Goal: Submit feedback/report problem: Submit feedback/report problem

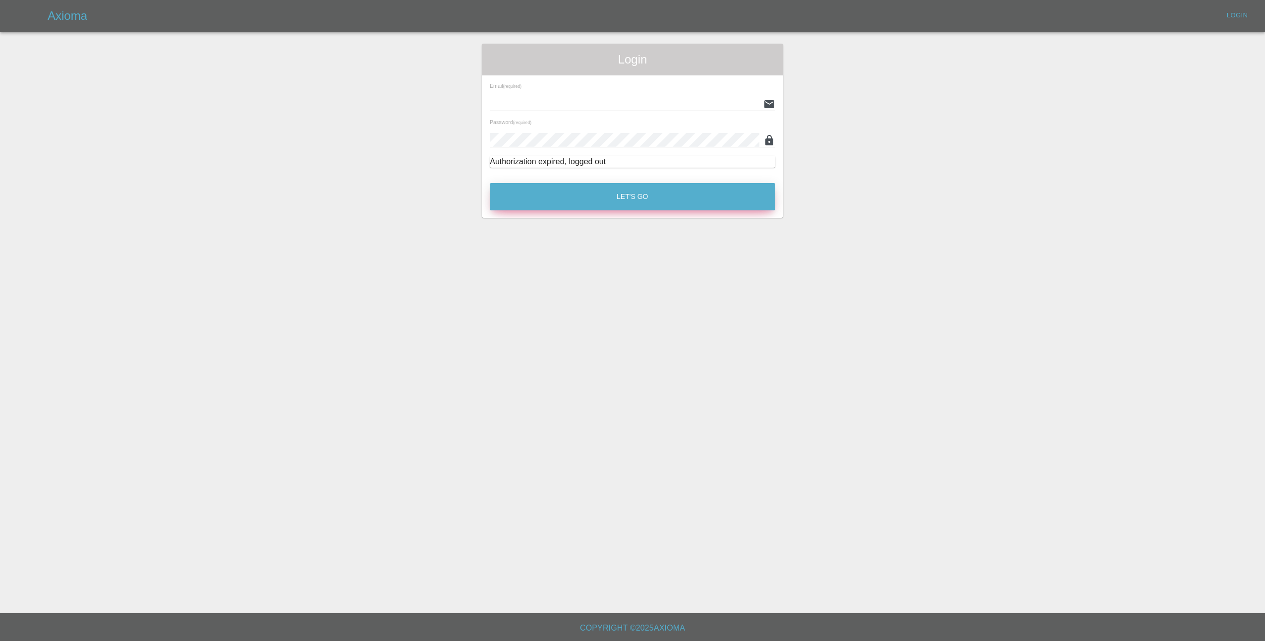
type input "[EMAIL_ADDRESS][DOMAIN_NAME]"
click at [607, 199] on button "Let's Go" at bounding box center [633, 196] width 286 height 27
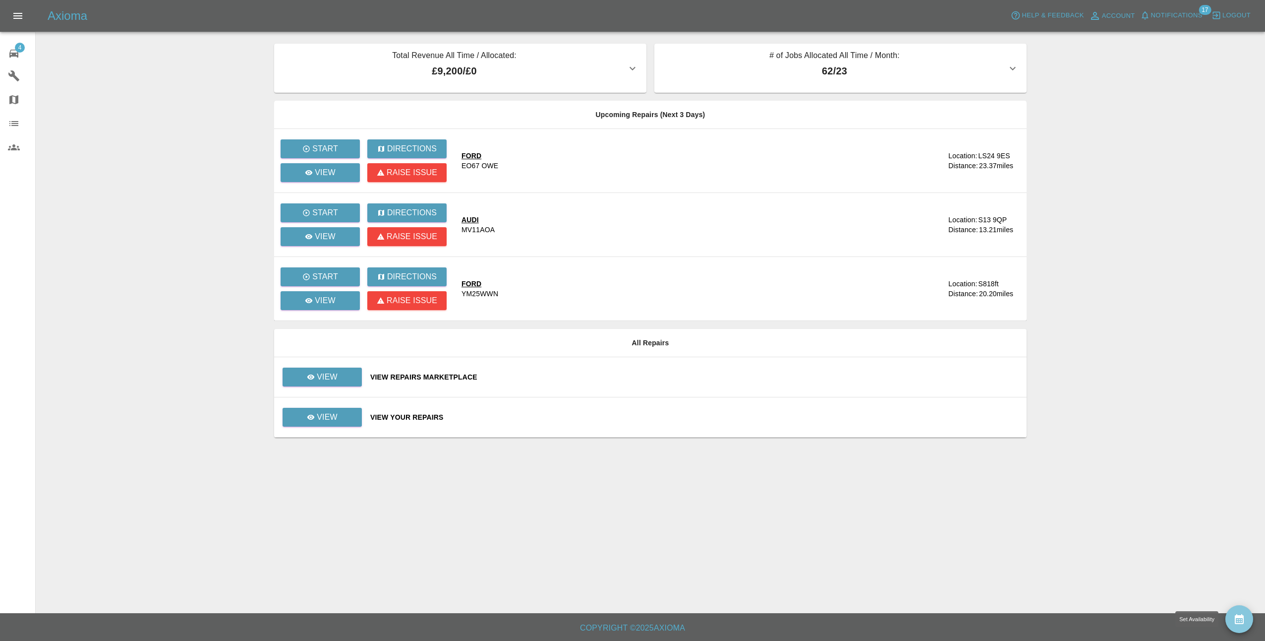
click at [1241, 612] on button "availability" at bounding box center [1240, 619] width 28 height 28
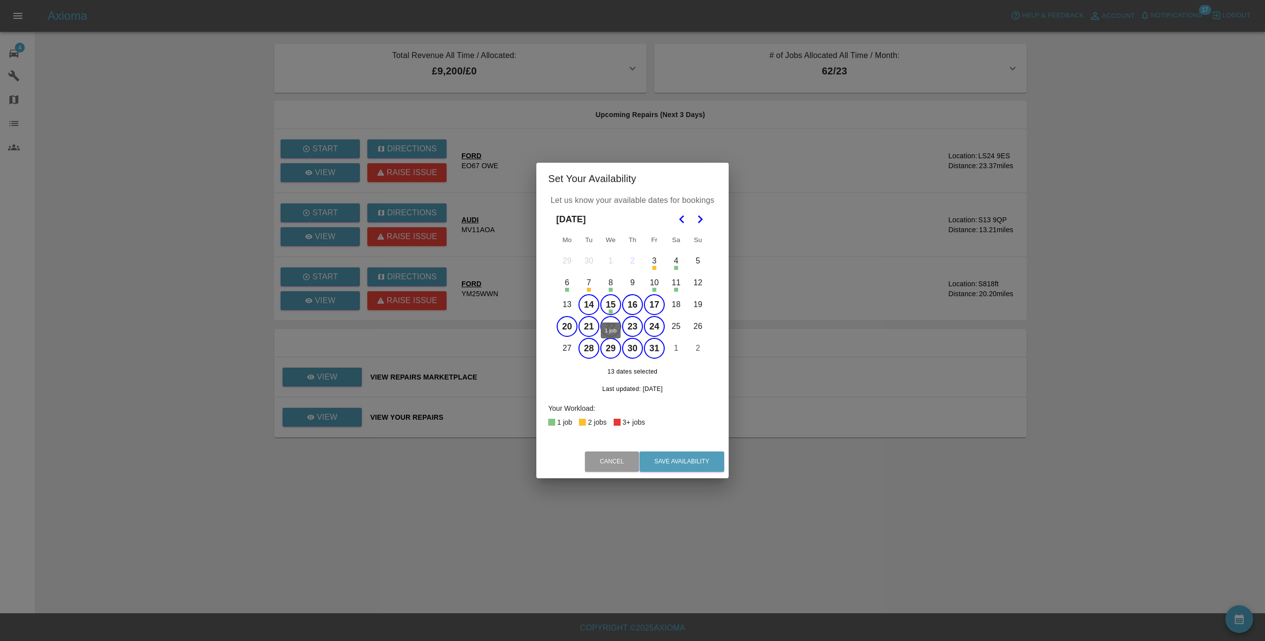
click at [616, 301] on button "15" at bounding box center [610, 304] width 21 height 21
click at [695, 457] on button "Save Availability" at bounding box center [682, 461] width 85 height 20
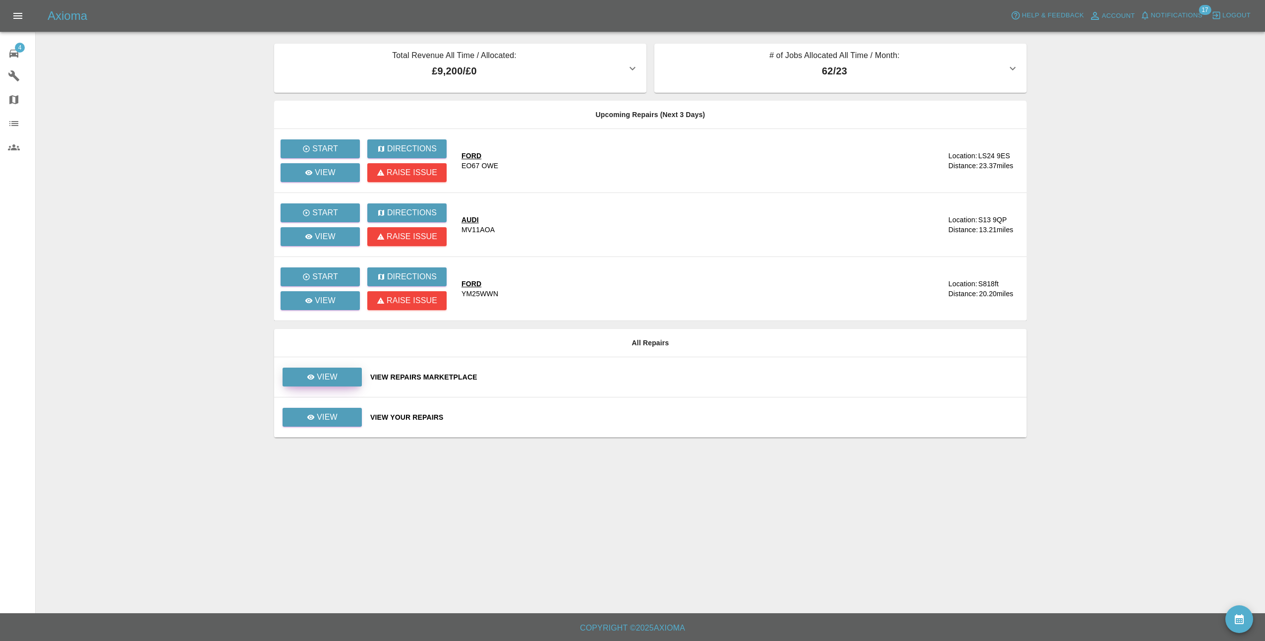
click at [347, 378] on link "View" at bounding box center [322, 376] width 79 height 19
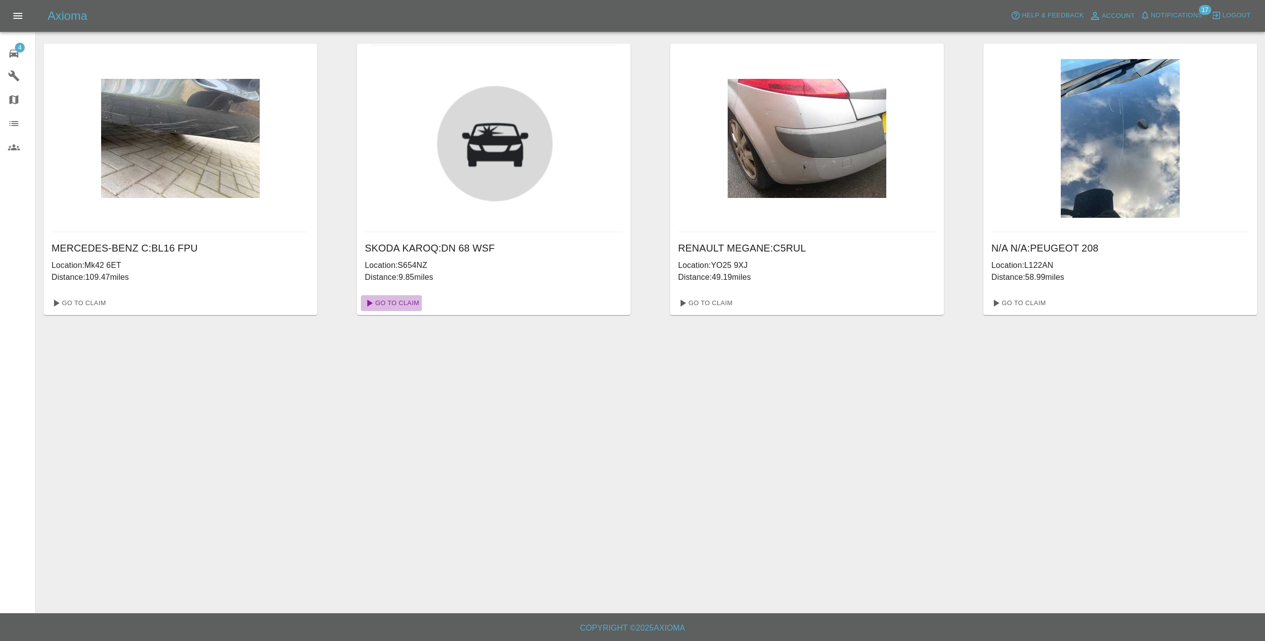
click at [406, 300] on link "Go To Claim" at bounding box center [391, 303] width 61 height 16
click at [723, 301] on link "Go To Claim" at bounding box center [704, 303] width 61 height 16
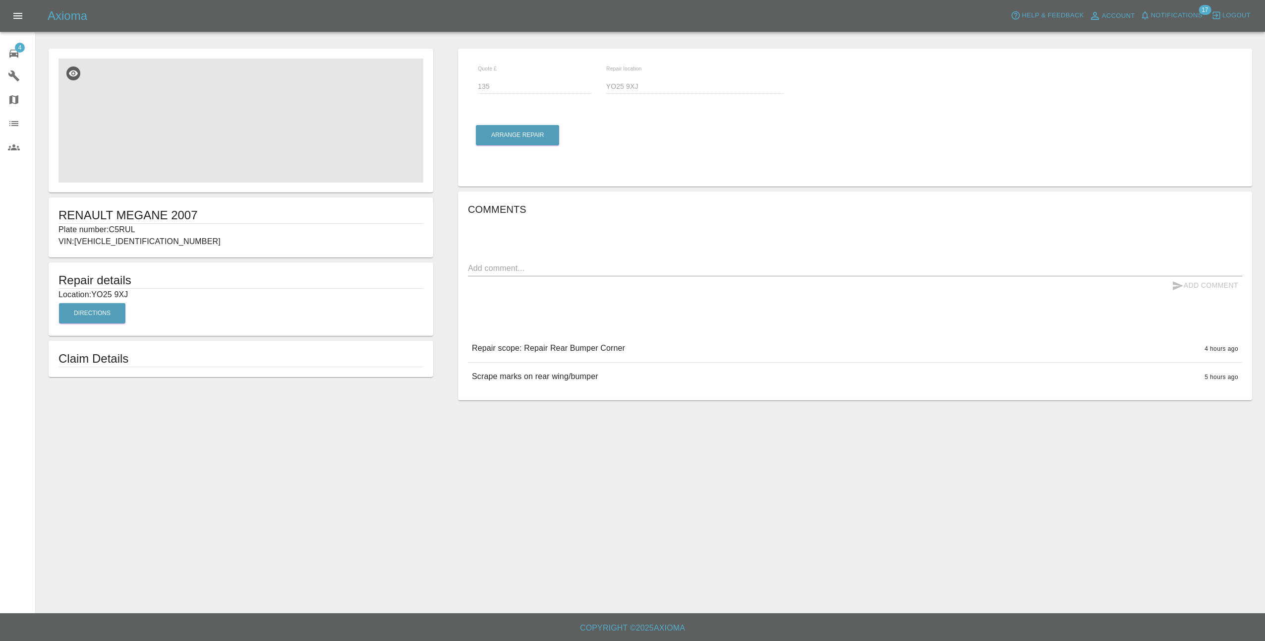
click at [239, 146] on img at bounding box center [241, 121] width 365 height 124
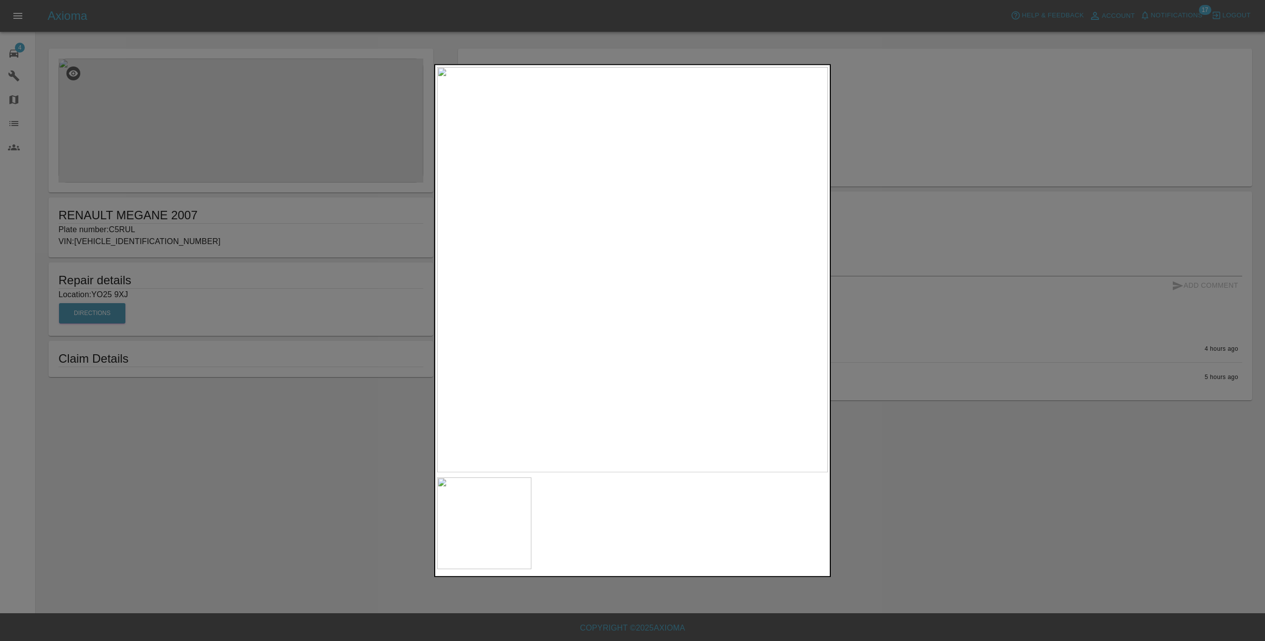
click at [890, 496] on div at bounding box center [632, 320] width 1265 height 641
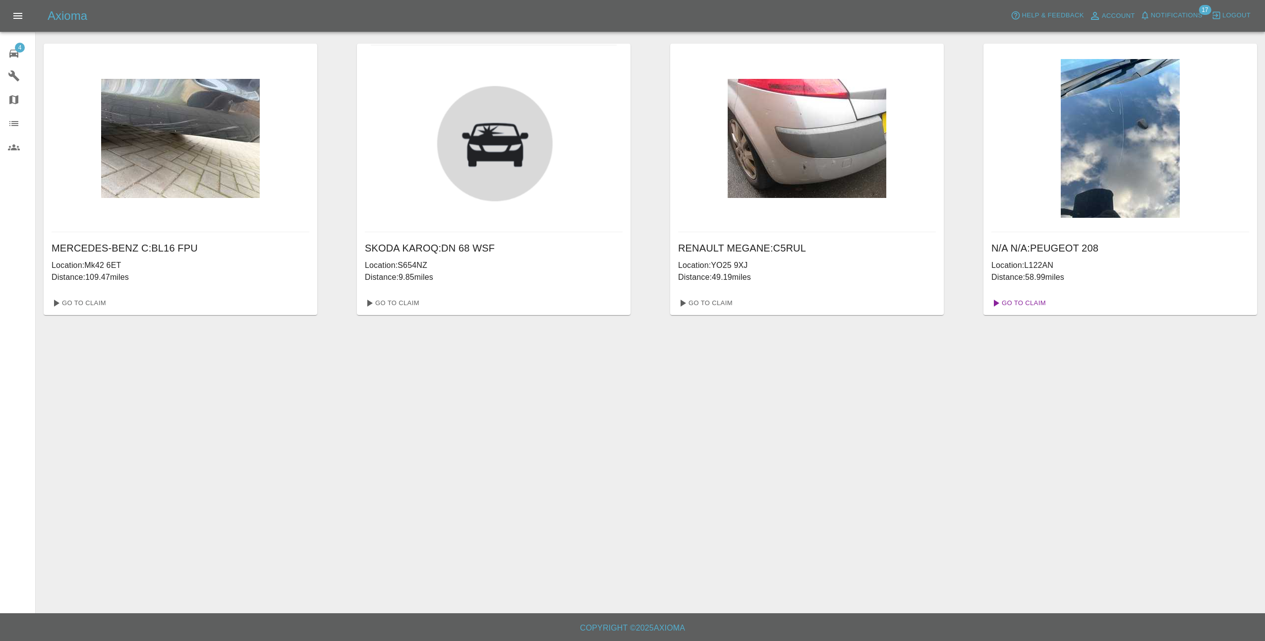
click at [1025, 299] on link "Go To Claim" at bounding box center [1018, 303] width 61 height 16
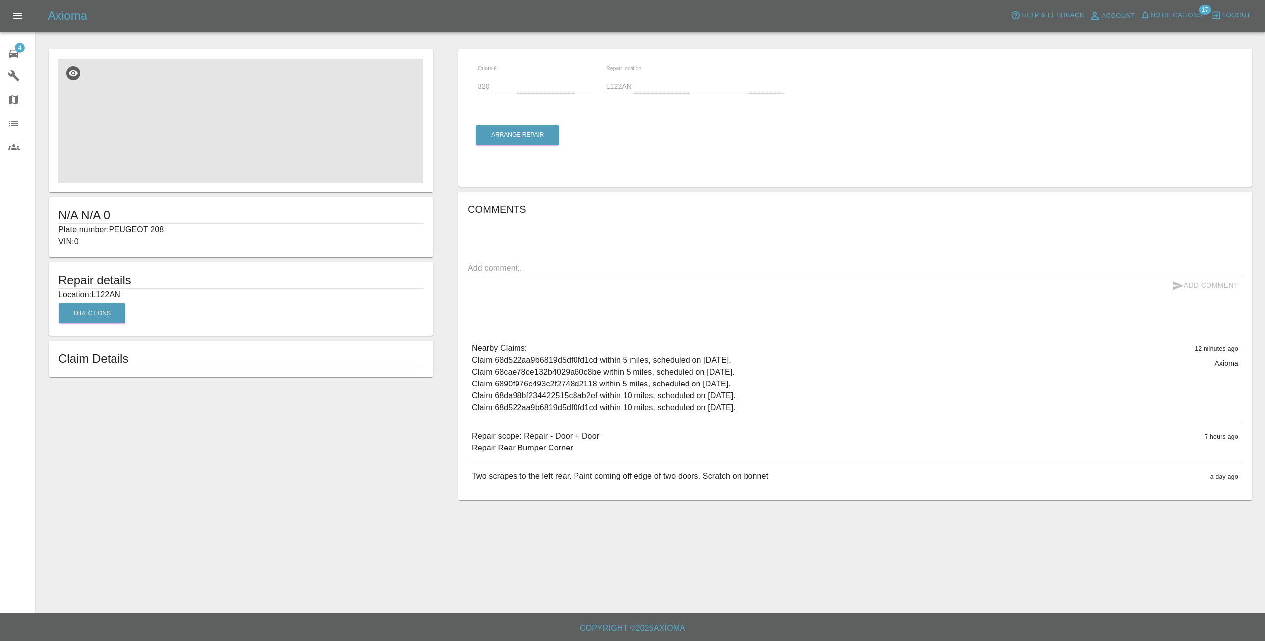
click at [236, 138] on img at bounding box center [241, 121] width 365 height 124
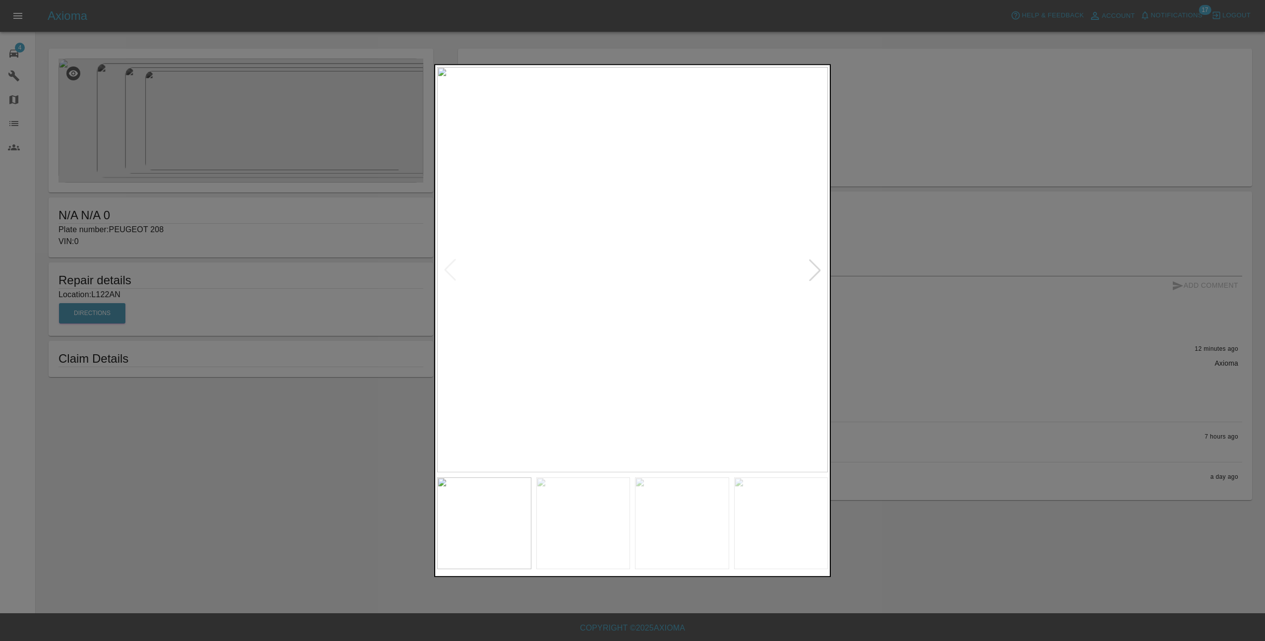
click at [820, 268] on div at bounding box center [815, 270] width 22 height 22
click at [820, 268] on img at bounding box center [632, 269] width 391 height 405
click at [816, 270] on img at bounding box center [632, 269] width 391 height 405
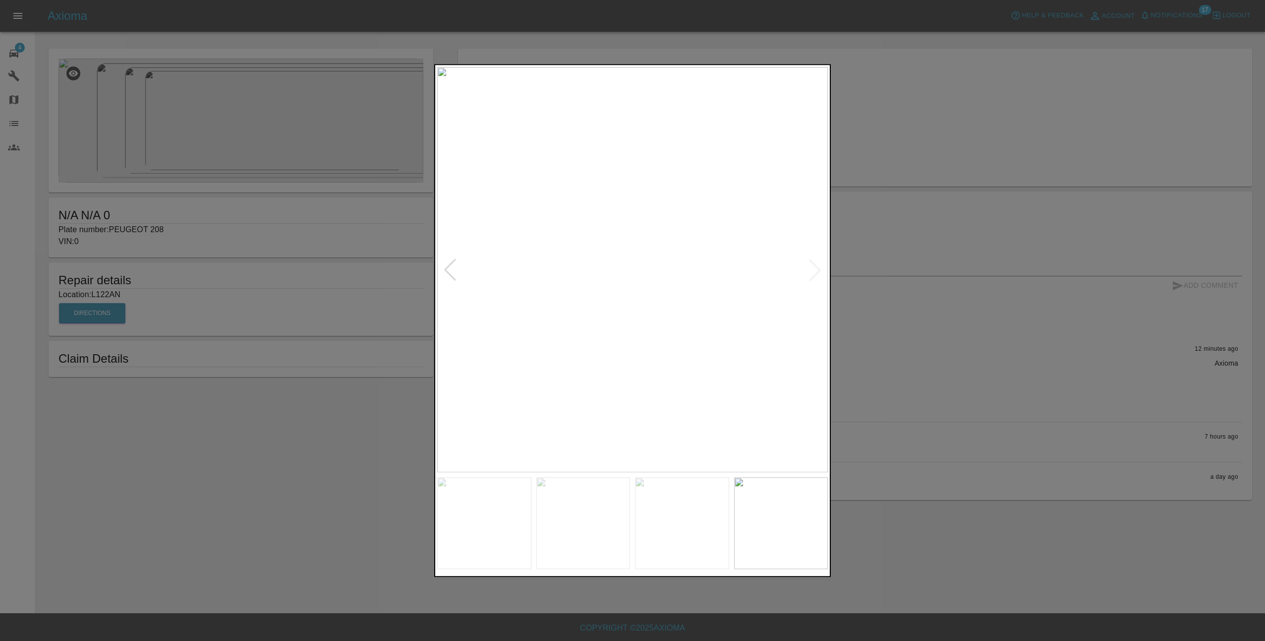
click at [978, 472] on div at bounding box center [632, 320] width 1265 height 641
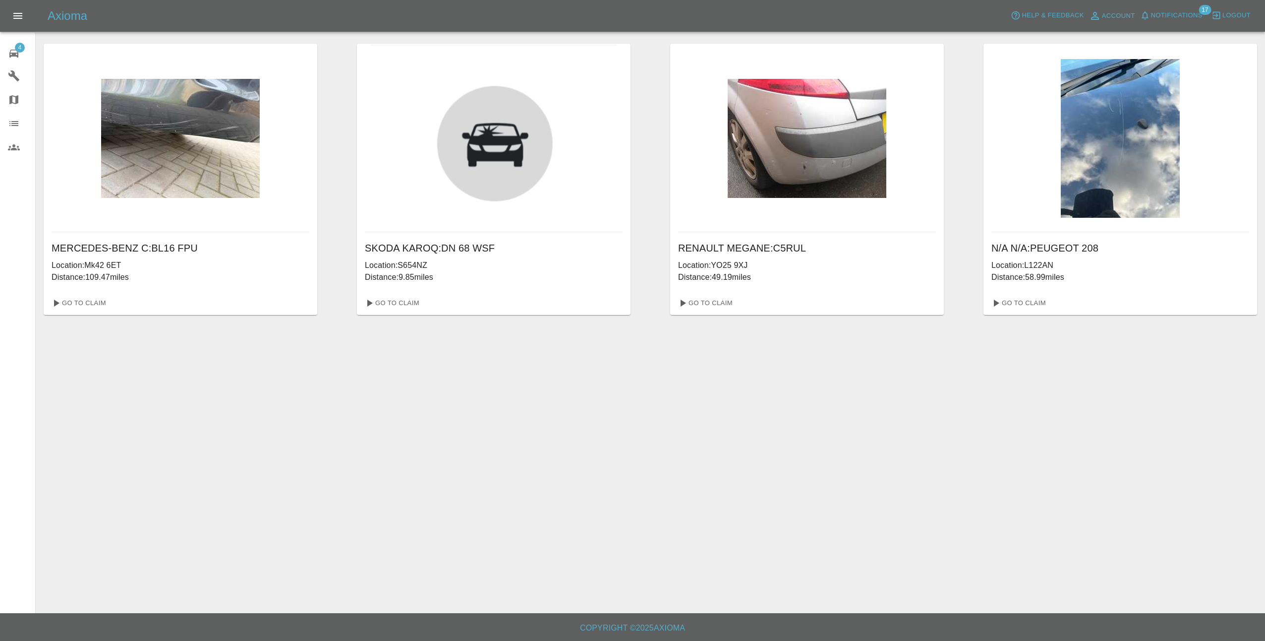
click at [11, 13] on button "Open drawer" at bounding box center [18, 16] width 24 height 24
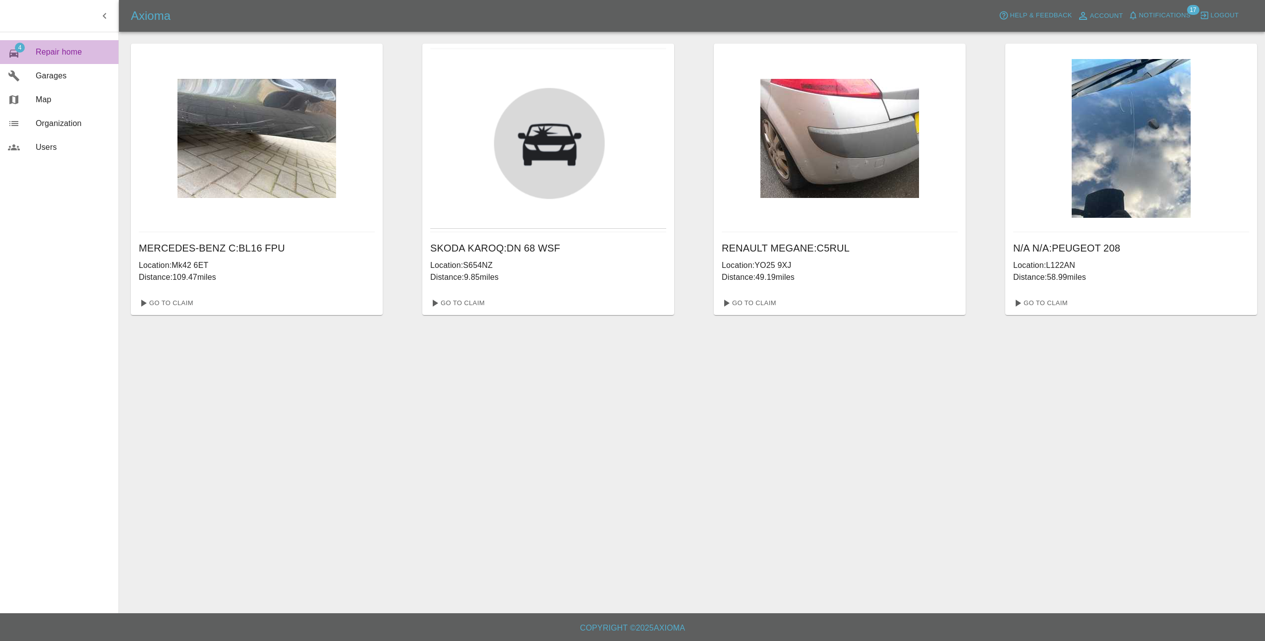
click at [66, 50] on span "Repair home" at bounding box center [73, 52] width 75 height 12
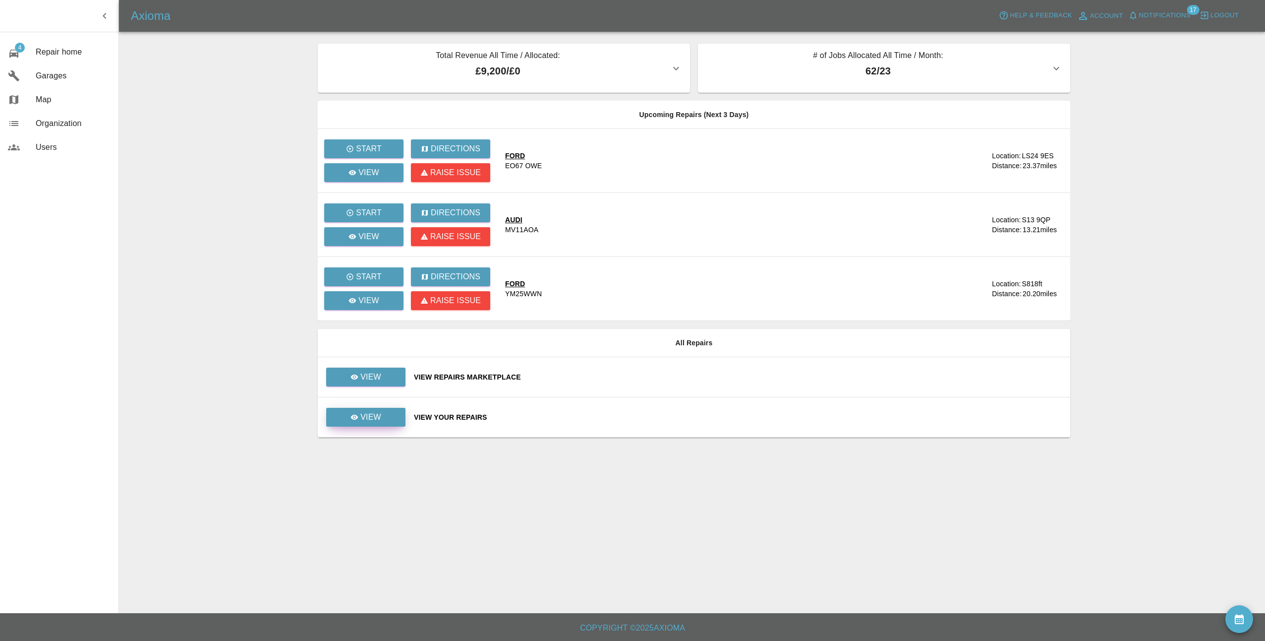
click at [382, 415] on link "View" at bounding box center [365, 417] width 79 height 19
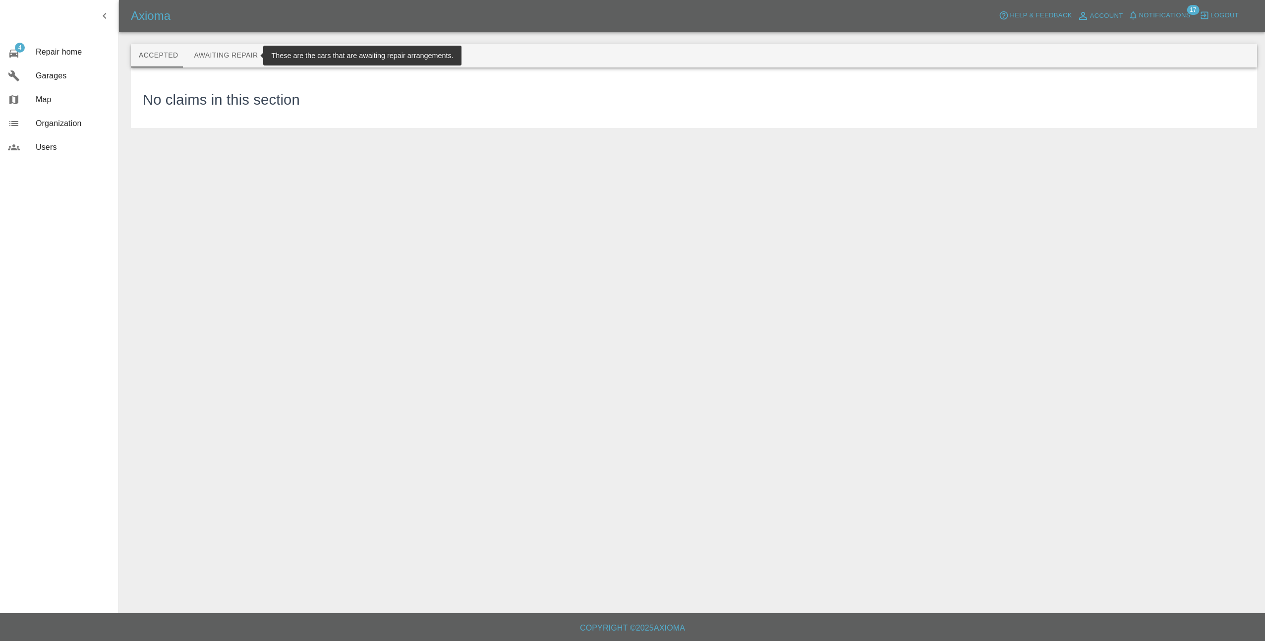
click at [225, 55] on button "Awaiting Repair" at bounding box center [226, 56] width 80 height 24
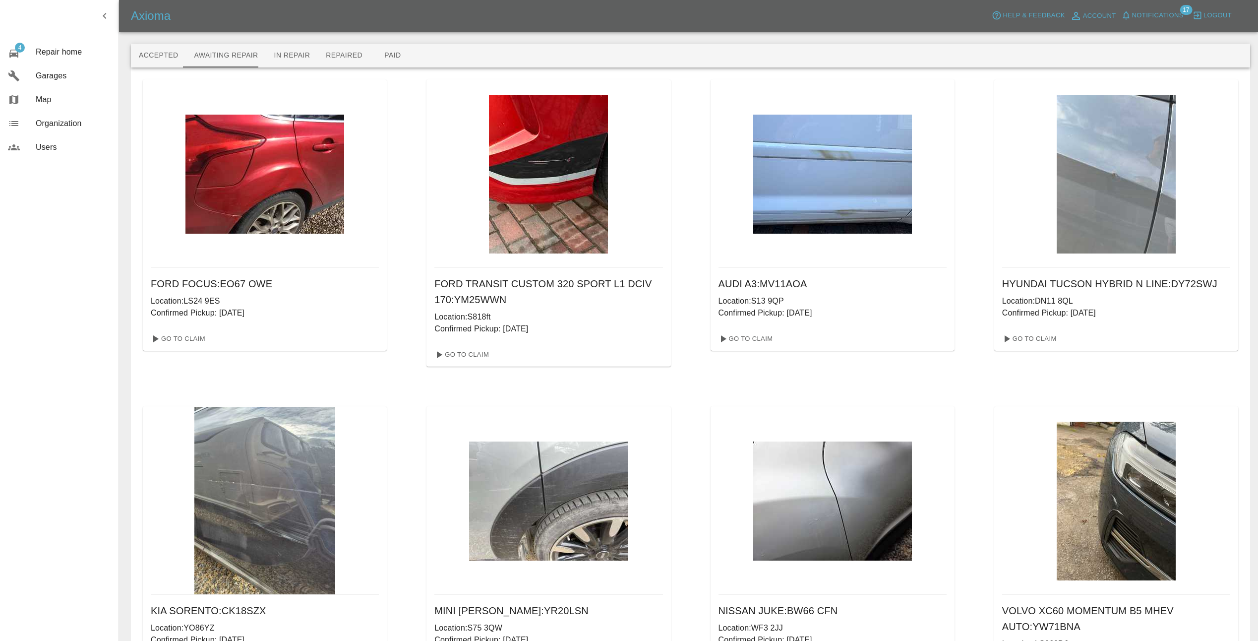
click at [519, 172] on img at bounding box center [548, 174] width 119 height 159
click at [461, 352] on link "Go To Claim" at bounding box center [460, 355] width 61 height 16
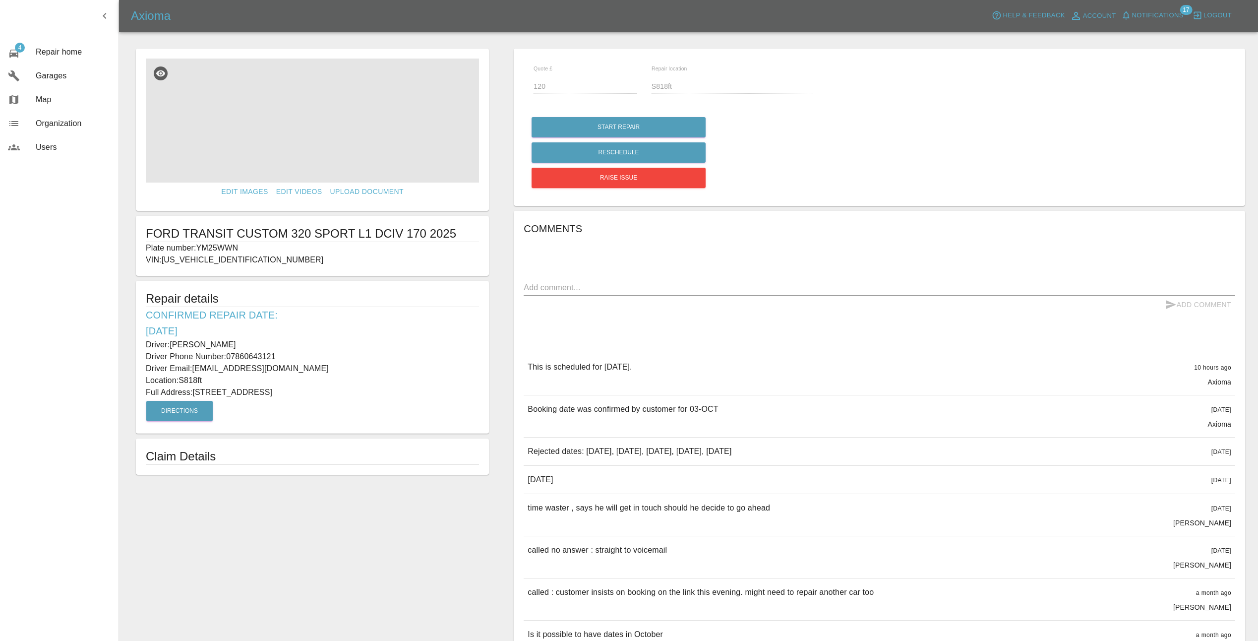
click at [321, 127] on img at bounding box center [312, 121] width 333 height 124
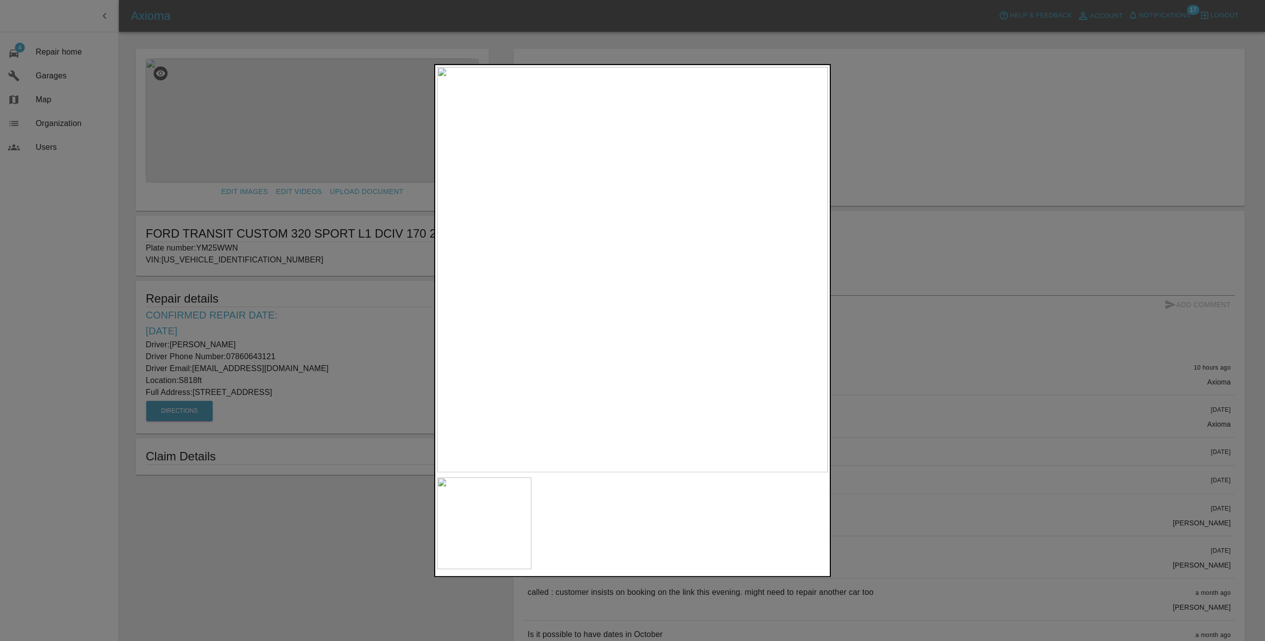
click at [863, 529] on div at bounding box center [632, 320] width 1265 height 641
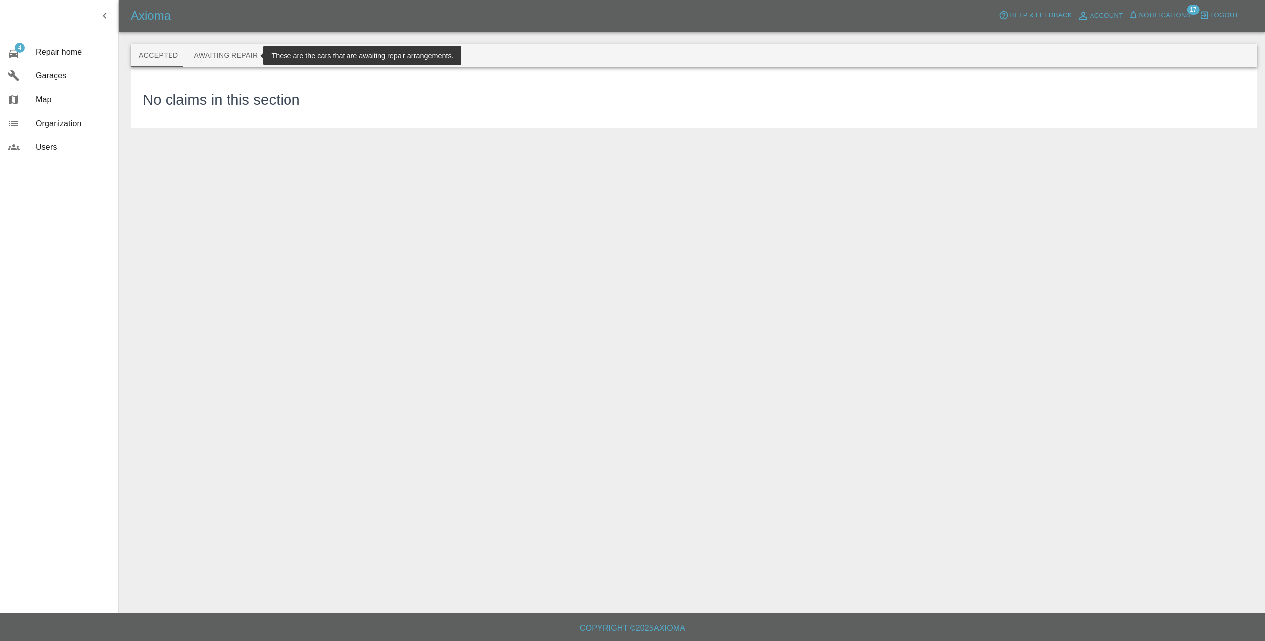
click at [195, 54] on button "Awaiting Repair" at bounding box center [226, 56] width 80 height 24
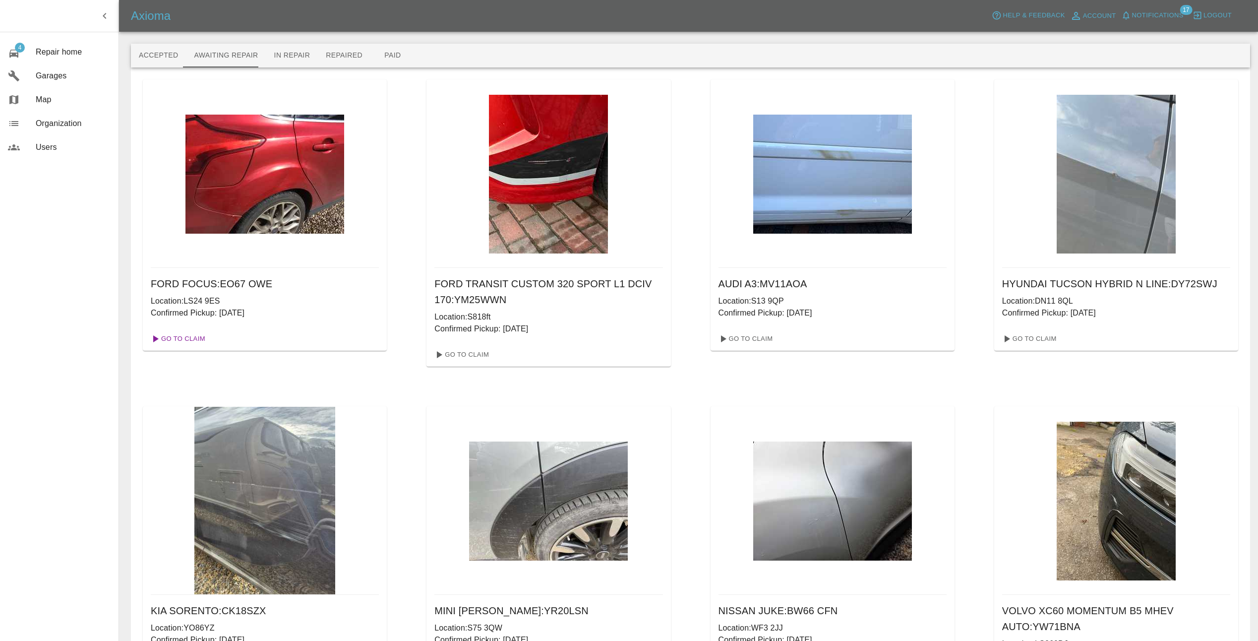
click at [186, 44] on button "Awaiting Repair" at bounding box center [226, 56] width 80 height 24
click at [726, 336] on icon at bounding box center [723, 339] width 12 height 12
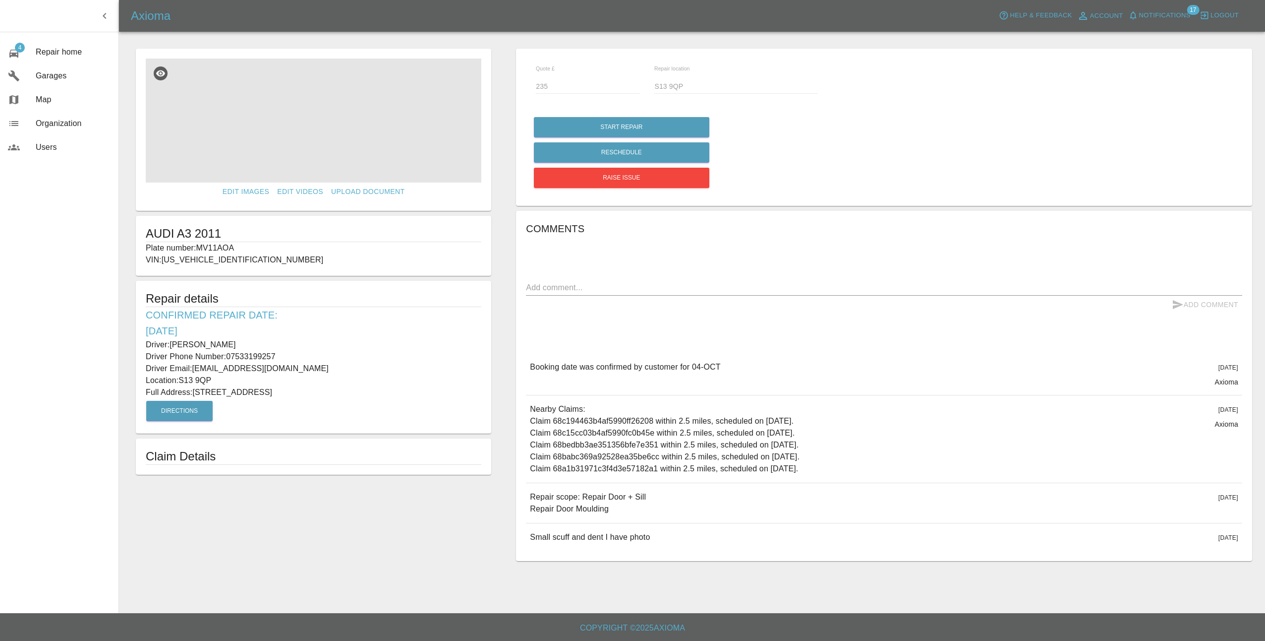
click at [284, 111] on img at bounding box center [314, 121] width 336 height 124
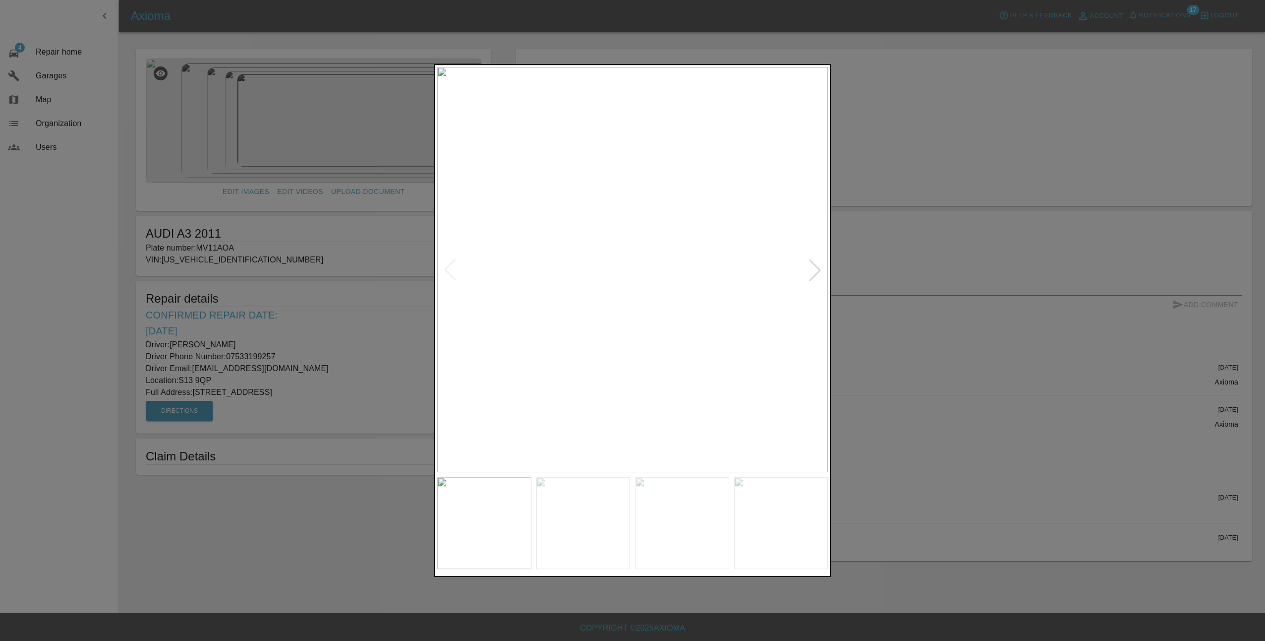
click at [816, 268] on div at bounding box center [815, 270] width 22 height 22
click at [817, 268] on div at bounding box center [815, 270] width 22 height 22
click at [818, 267] on div at bounding box center [815, 270] width 22 height 22
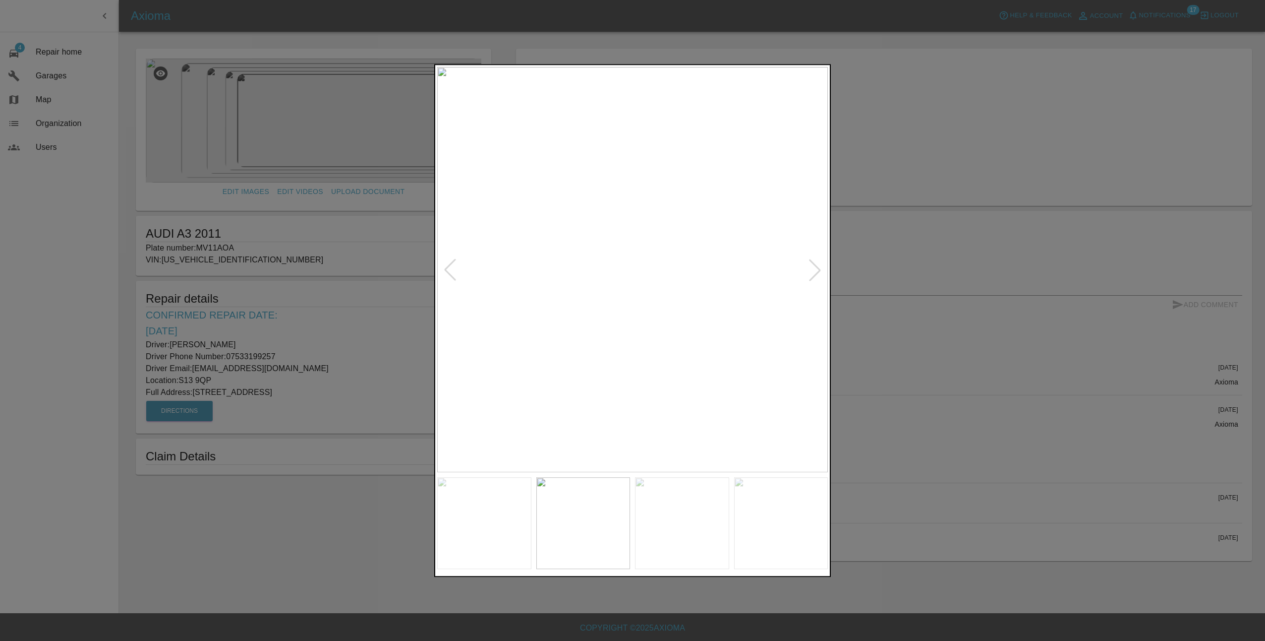
click at [819, 267] on div at bounding box center [815, 270] width 22 height 22
click at [954, 293] on div at bounding box center [632, 320] width 1265 height 641
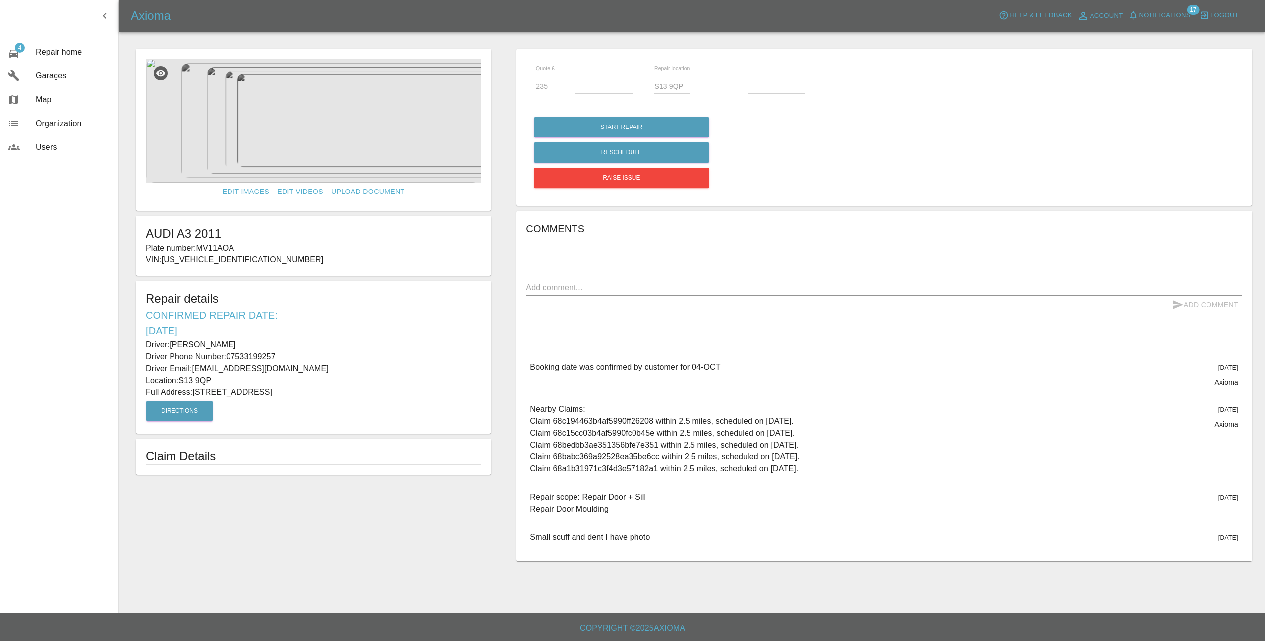
click at [309, 128] on img at bounding box center [314, 121] width 336 height 124
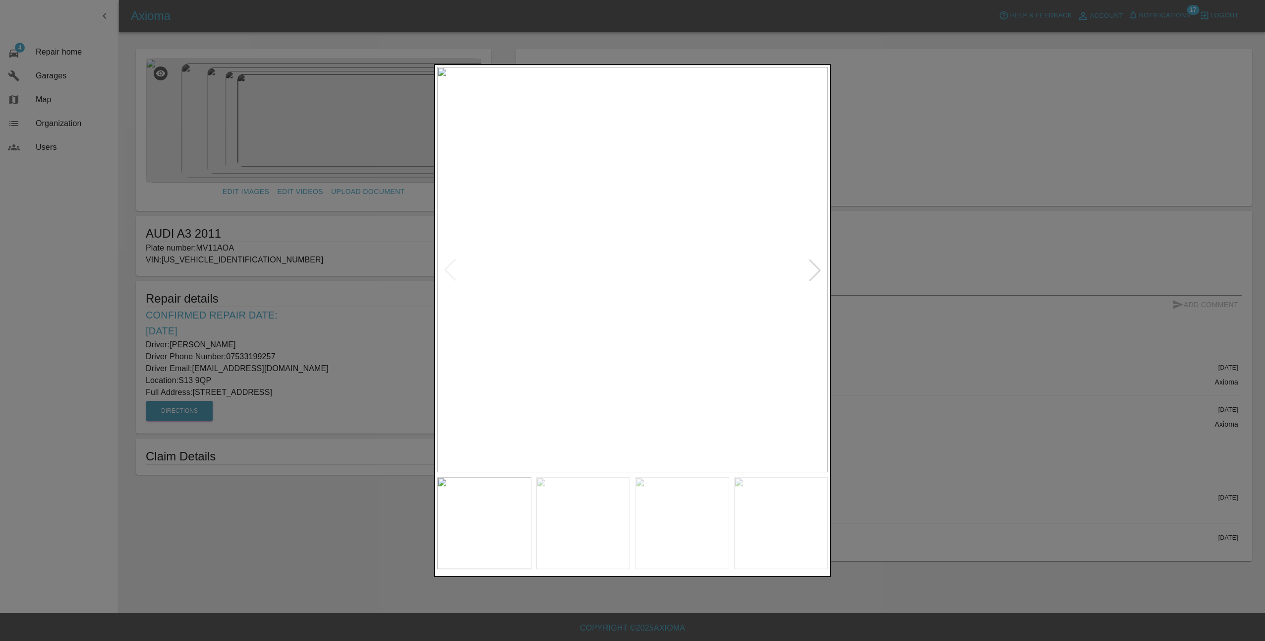
click at [820, 269] on div at bounding box center [815, 270] width 22 height 22
click at [890, 330] on div at bounding box center [632, 320] width 1265 height 641
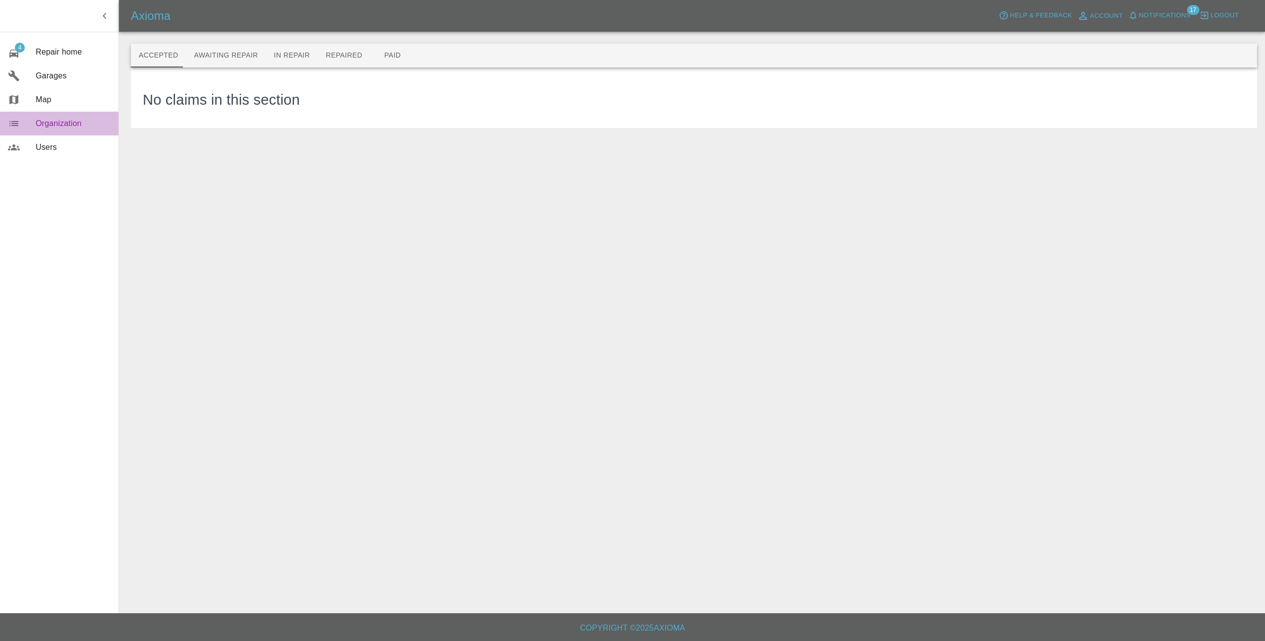
click at [64, 120] on span "Organization" at bounding box center [73, 124] width 75 height 12
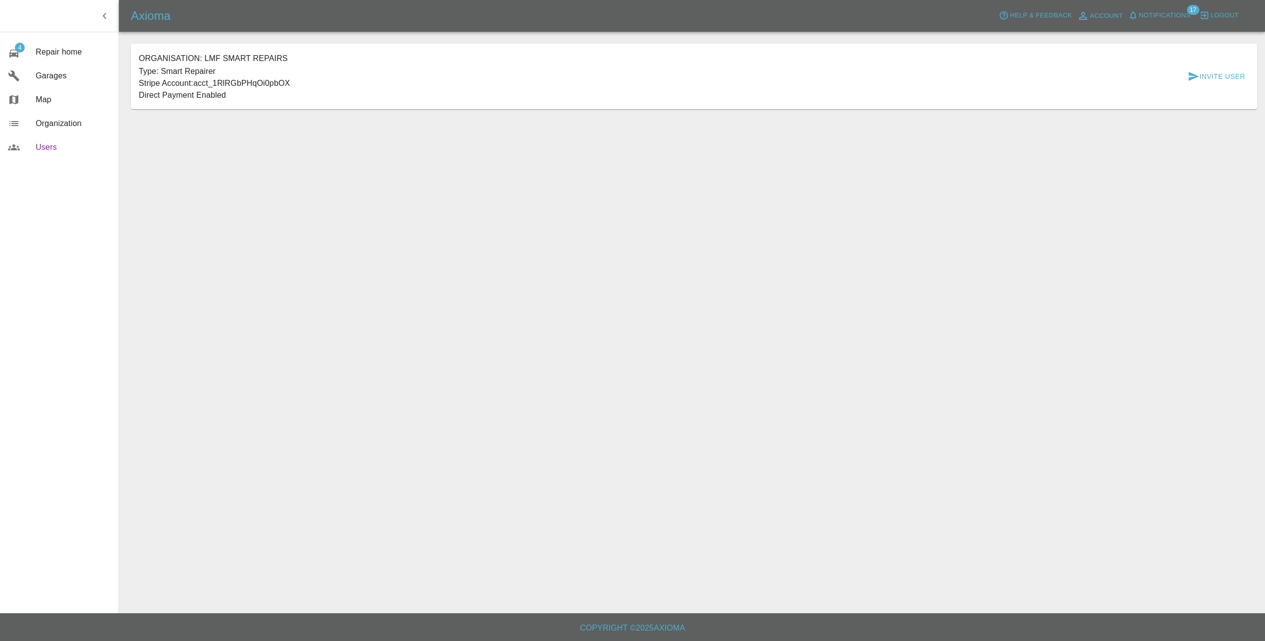
click at [59, 146] on span "Users" at bounding box center [73, 147] width 75 height 12
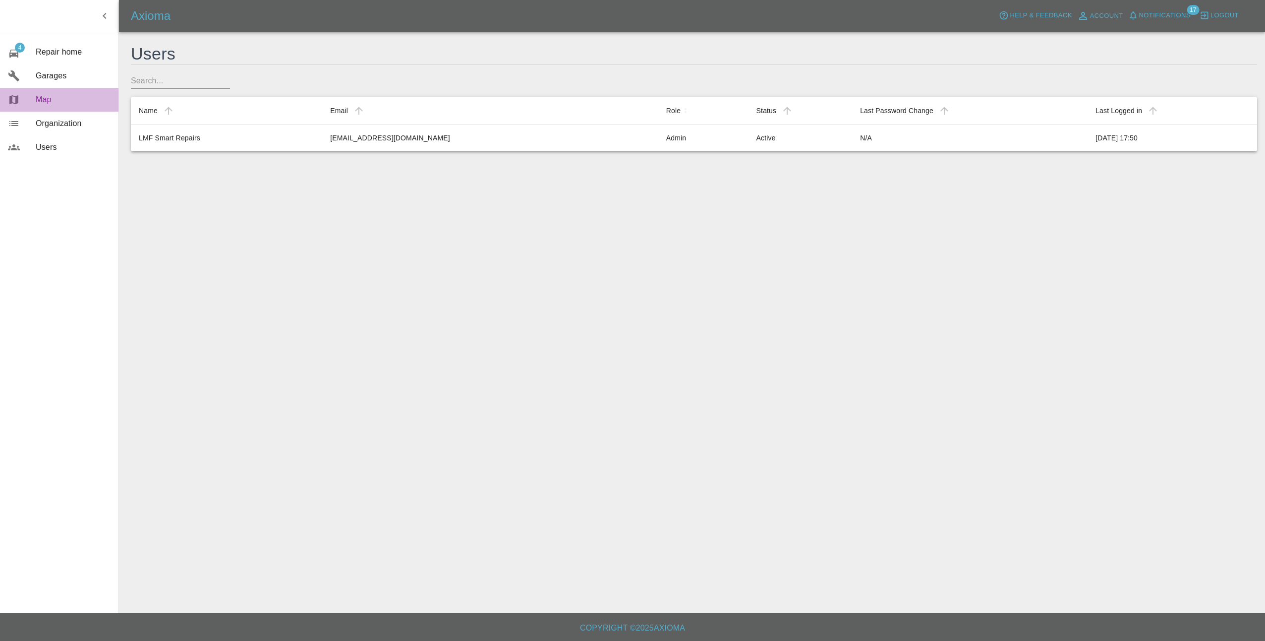
click at [44, 105] on span "Map" at bounding box center [73, 100] width 75 height 12
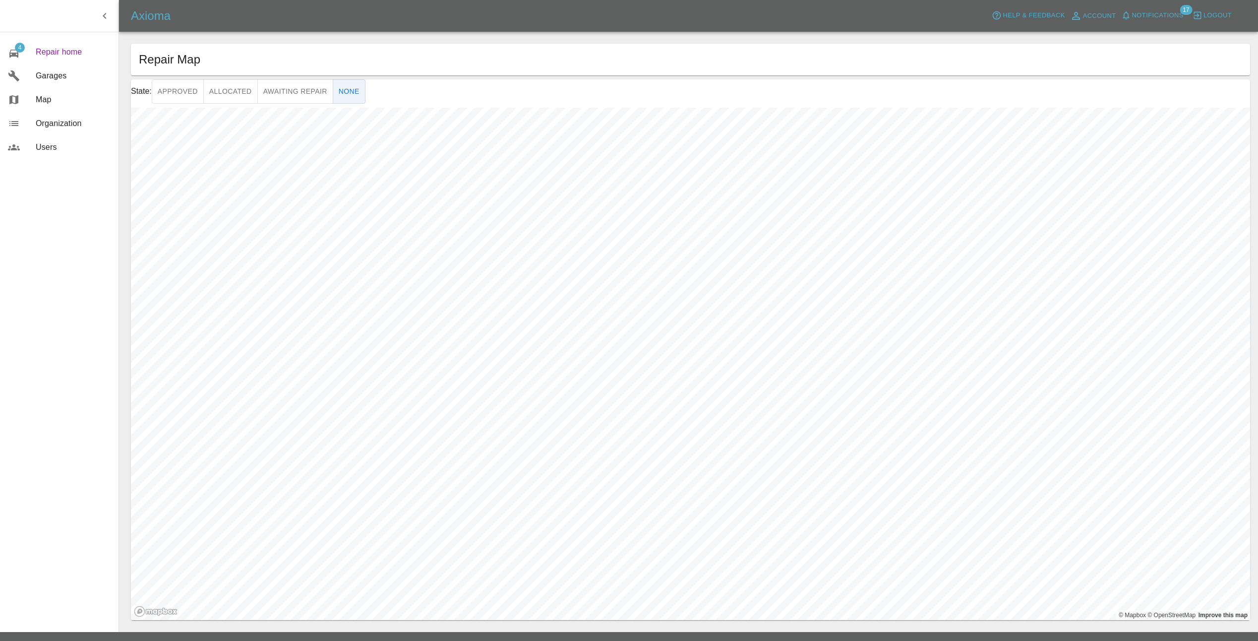
click at [54, 53] on span "Repair home" at bounding box center [73, 52] width 75 height 12
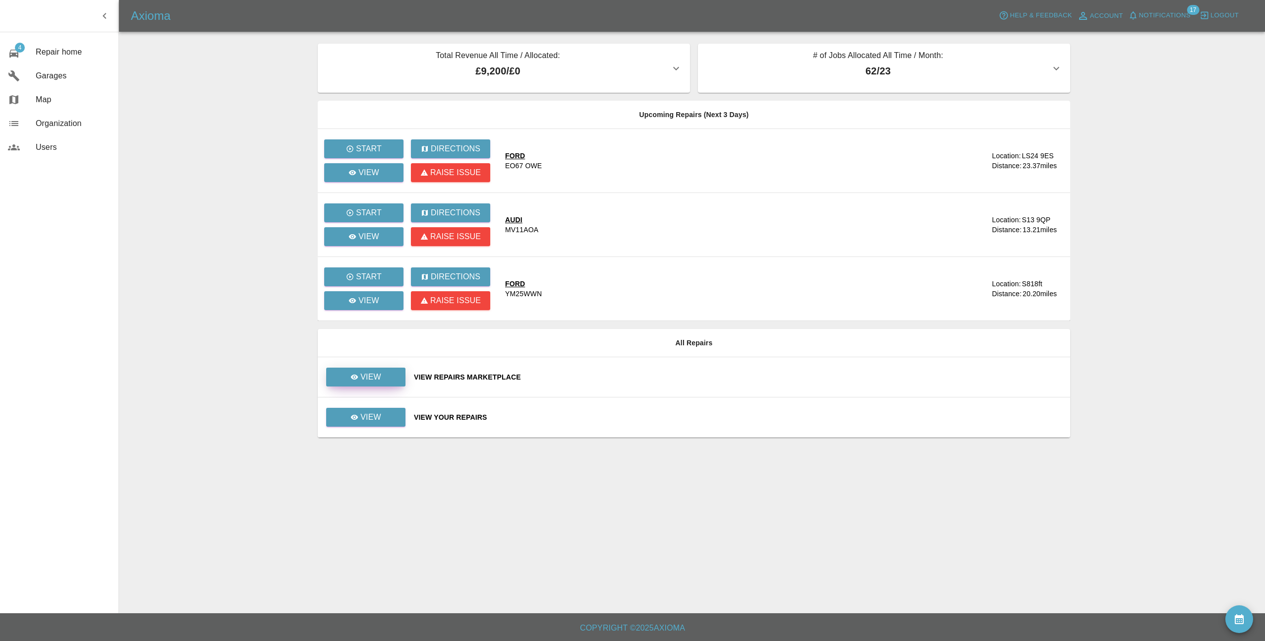
click at [372, 369] on link "View" at bounding box center [365, 376] width 79 height 19
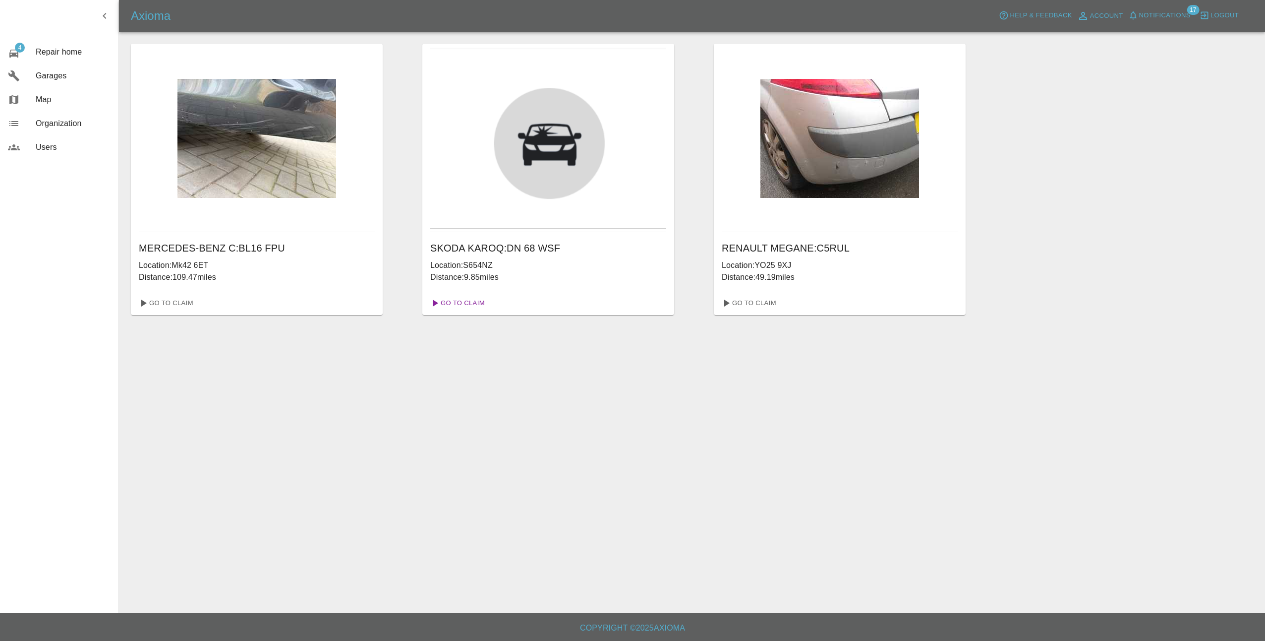
click at [468, 302] on link "Go To Claim" at bounding box center [456, 303] width 61 height 16
click at [752, 300] on link "Go To Claim" at bounding box center [748, 303] width 61 height 16
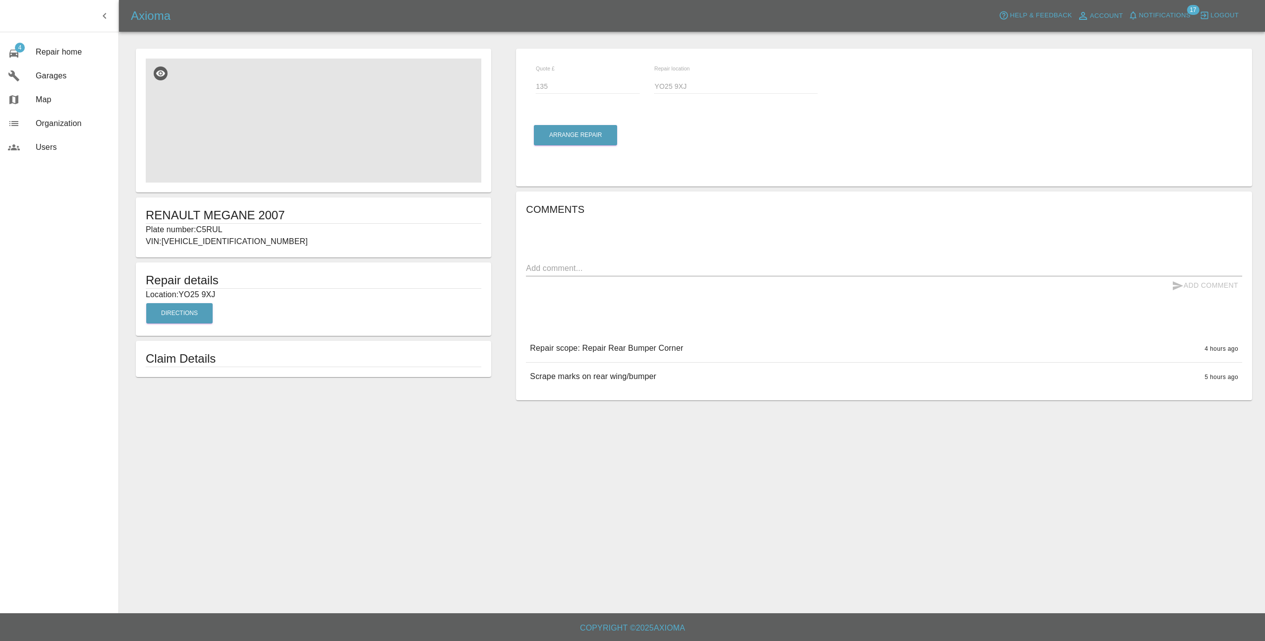
click at [285, 121] on img at bounding box center [314, 121] width 336 height 124
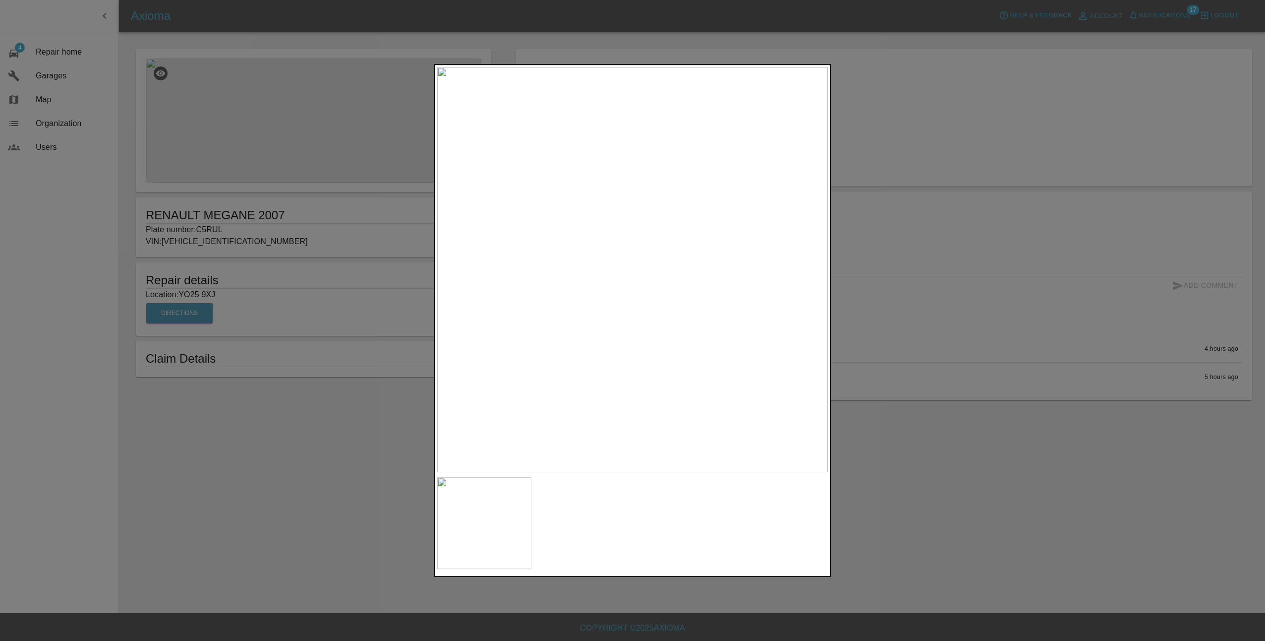
click at [943, 507] on div at bounding box center [632, 320] width 1265 height 641
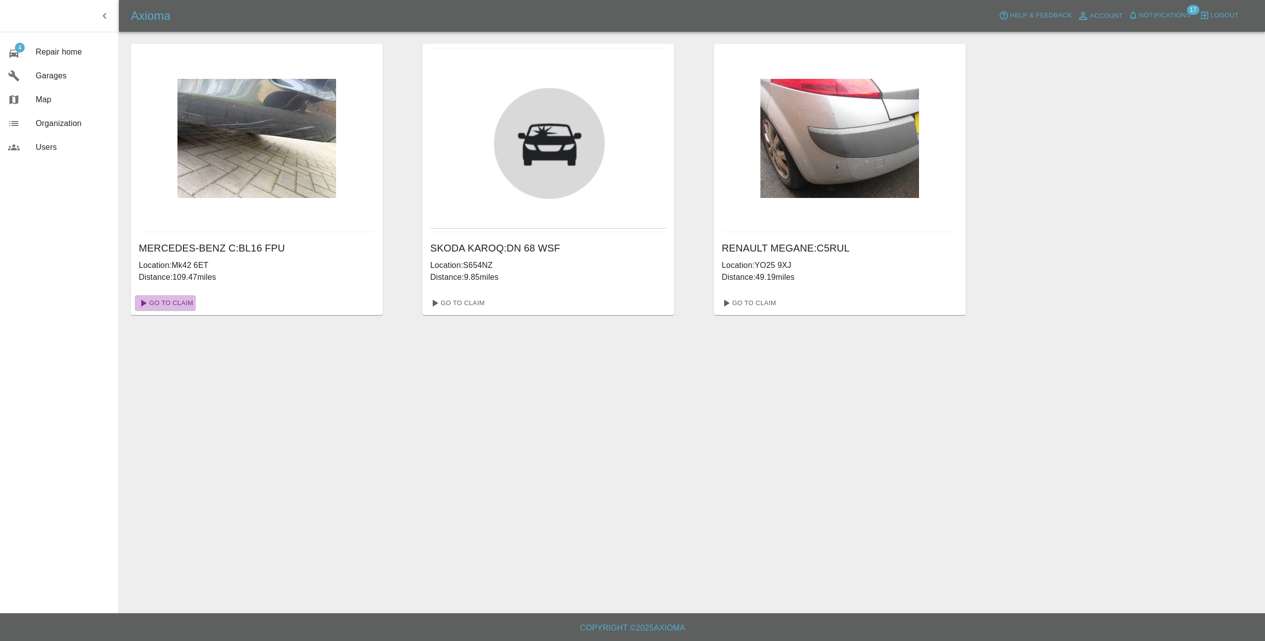
click at [167, 304] on link "Go To Claim" at bounding box center [165, 303] width 61 height 16
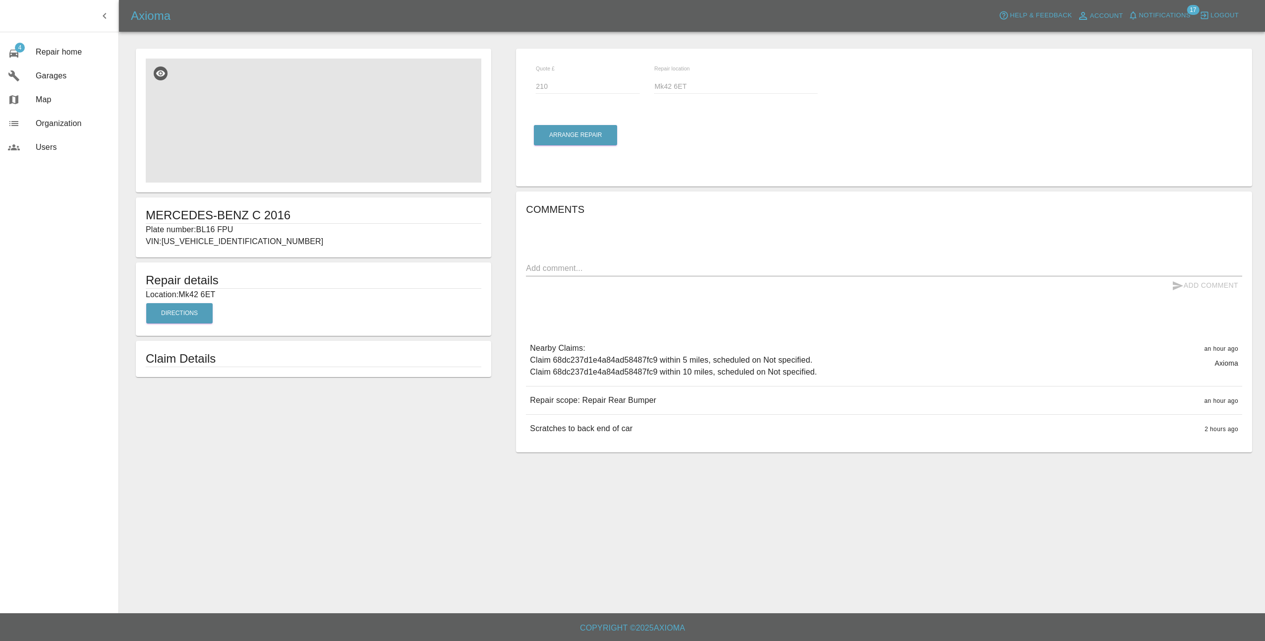
click at [276, 116] on img at bounding box center [314, 121] width 336 height 124
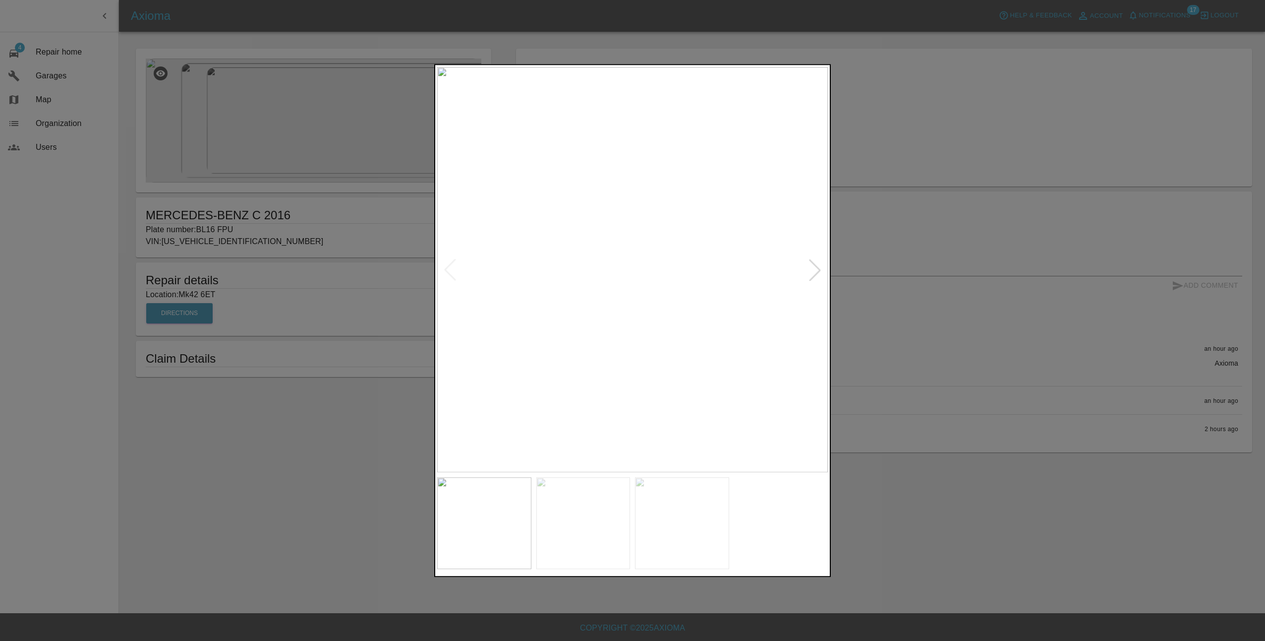
click at [816, 273] on div at bounding box center [815, 270] width 22 height 22
click at [816, 273] on img at bounding box center [632, 269] width 391 height 405
click at [899, 297] on div at bounding box center [632, 320] width 1265 height 641
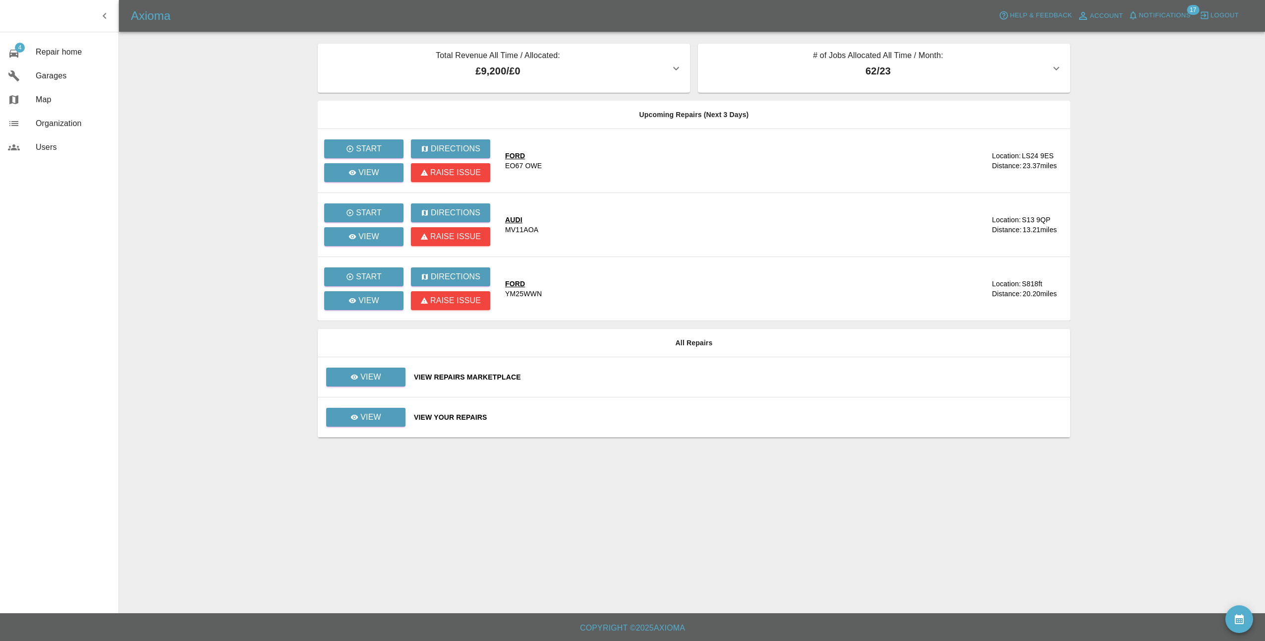
click at [1055, 66] on icon "button" at bounding box center [1057, 68] width 12 height 12
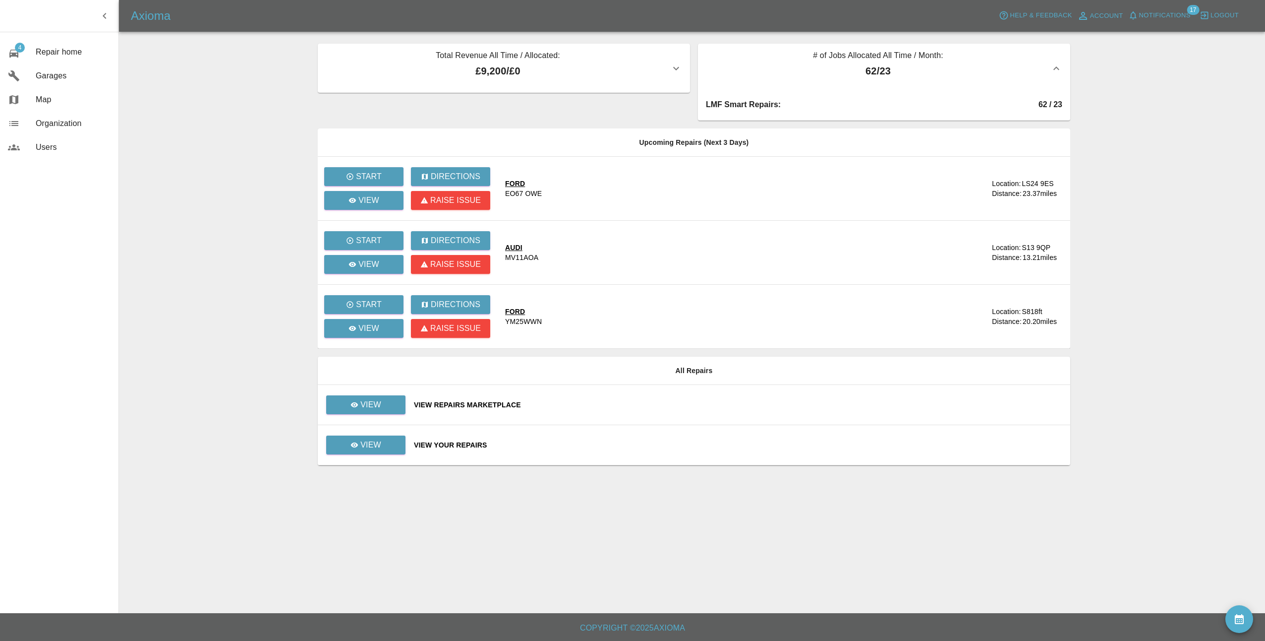
click at [1055, 69] on icon "button" at bounding box center [1057, 67] width 6 height 3
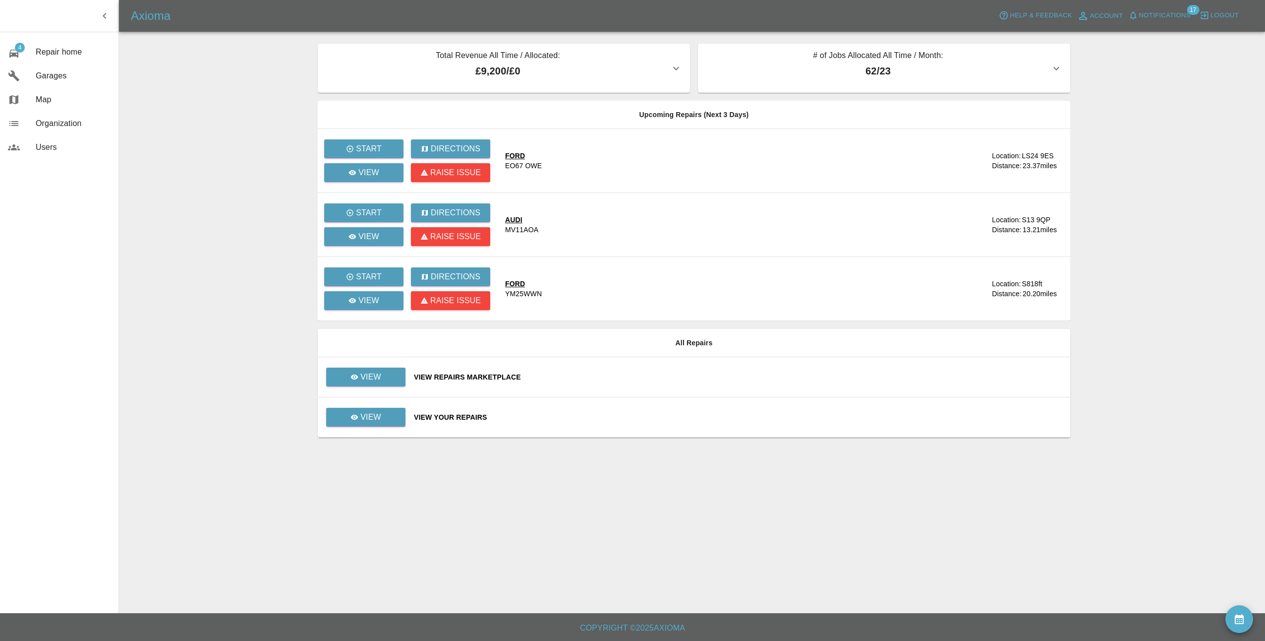
click at [1159, 14] on span "Notifications" at bounding box center [1165, 15] width 52 height 11
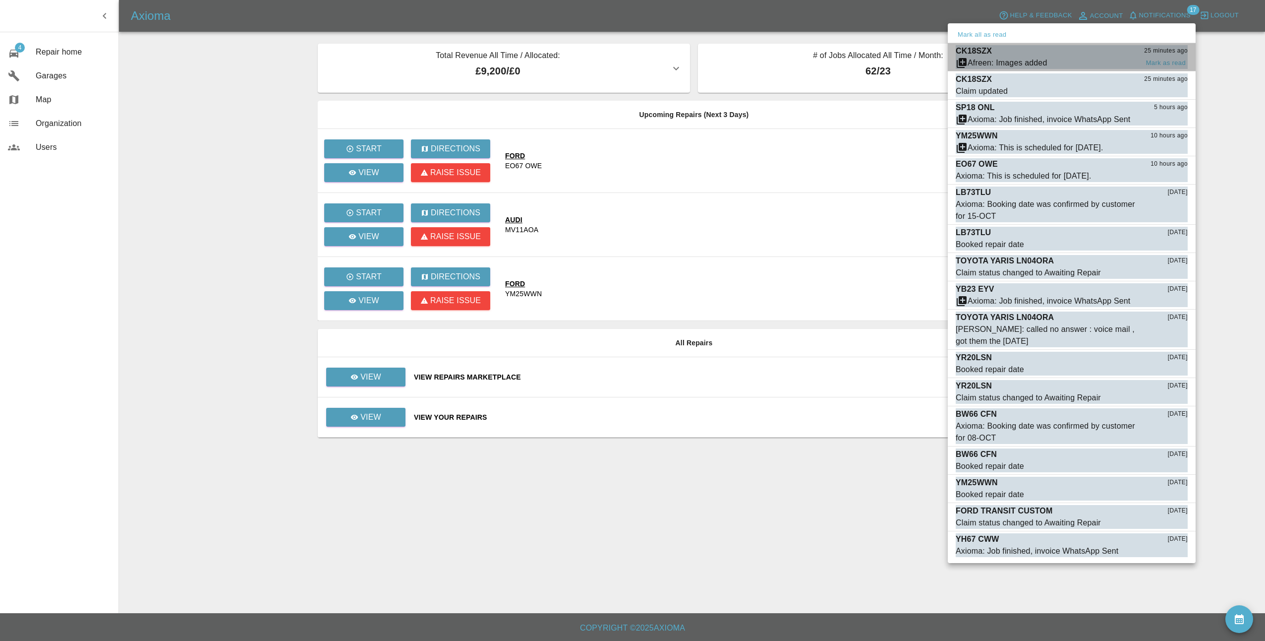
click at [1031, 54] on div "CK18SZX 25 minutes ago" at bounding box center [1072, 51] width 232 height 12
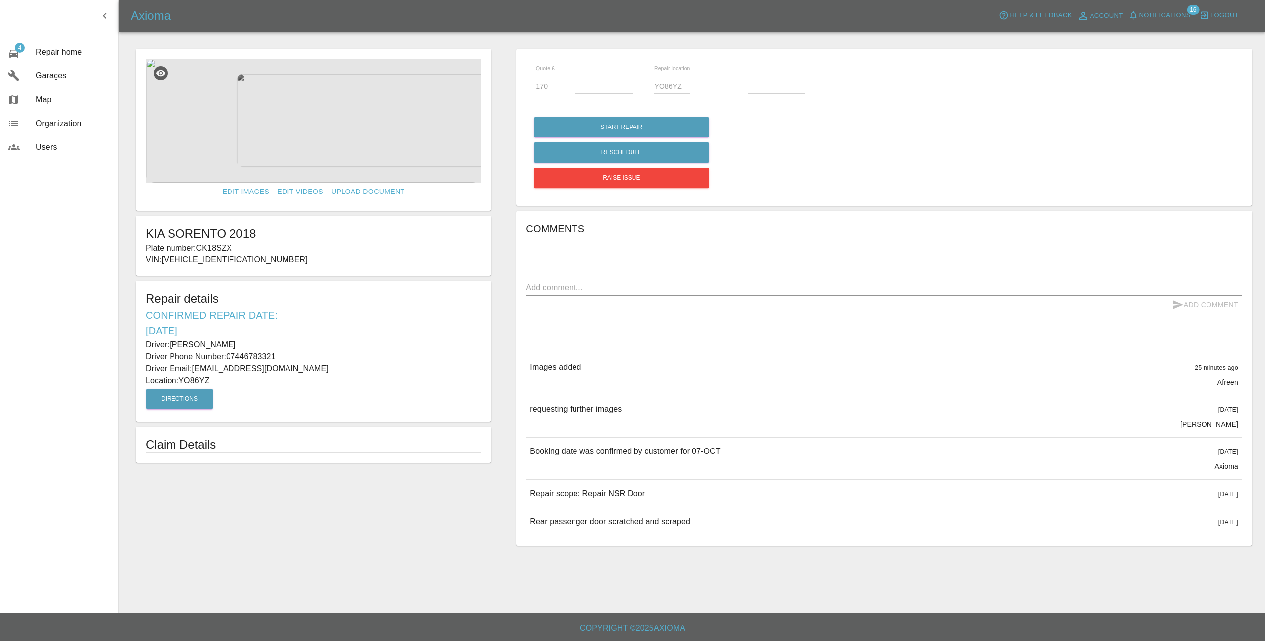
click at [323, 96] on img at bounding box center [314, 121] width 336 height 124
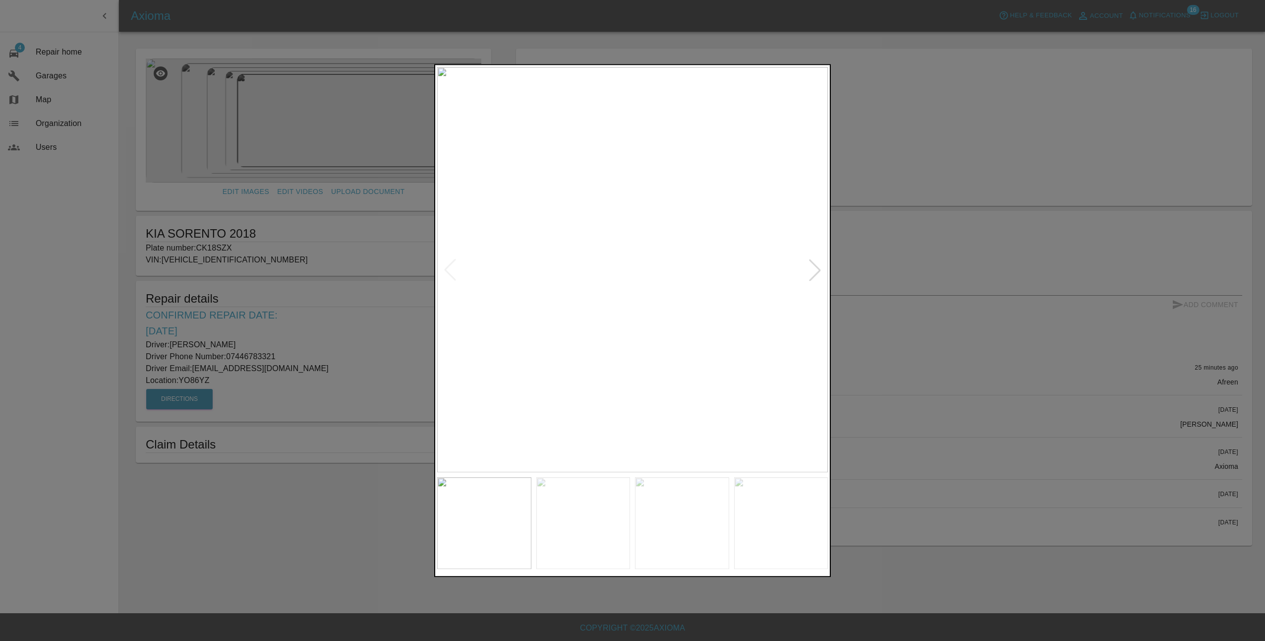
click at [811, 266] on div at bounding box center [815, 270] width 22 height 22
click at [820, 266] on div at bounding box center [815, 270] width 22 height 22
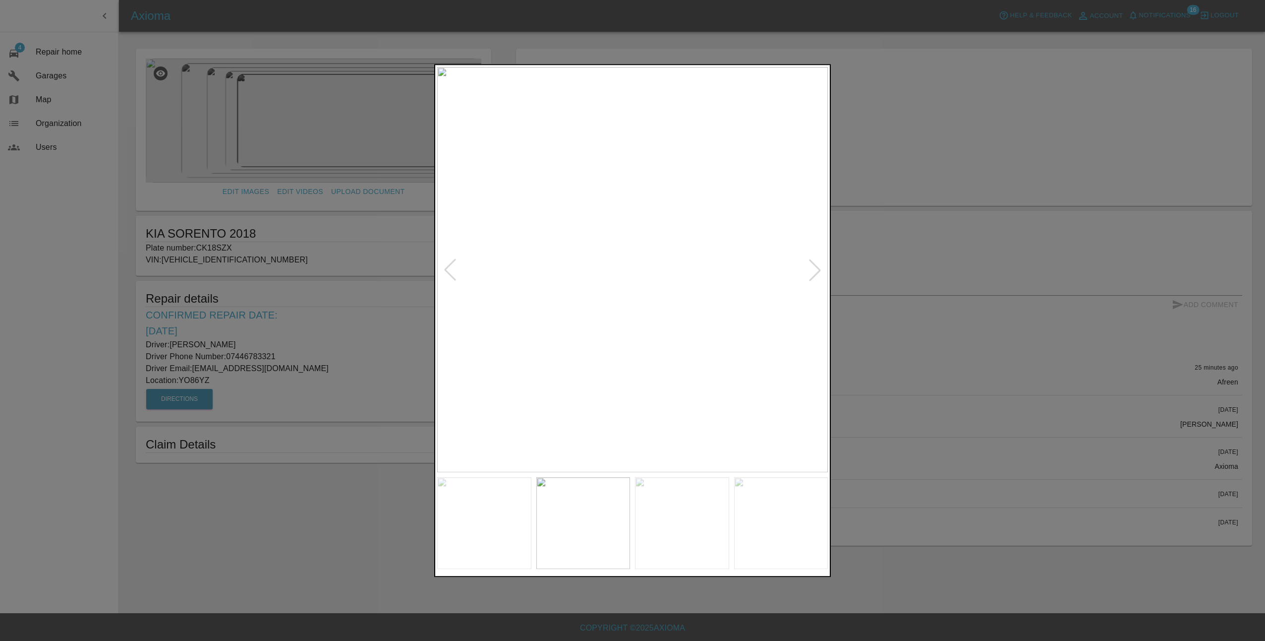
click at [820, 266] on div at bounding box center [815, 270] width 22 height 22
click at [896, 323] on div at bounding box center [632, 320] width 1265 height 641
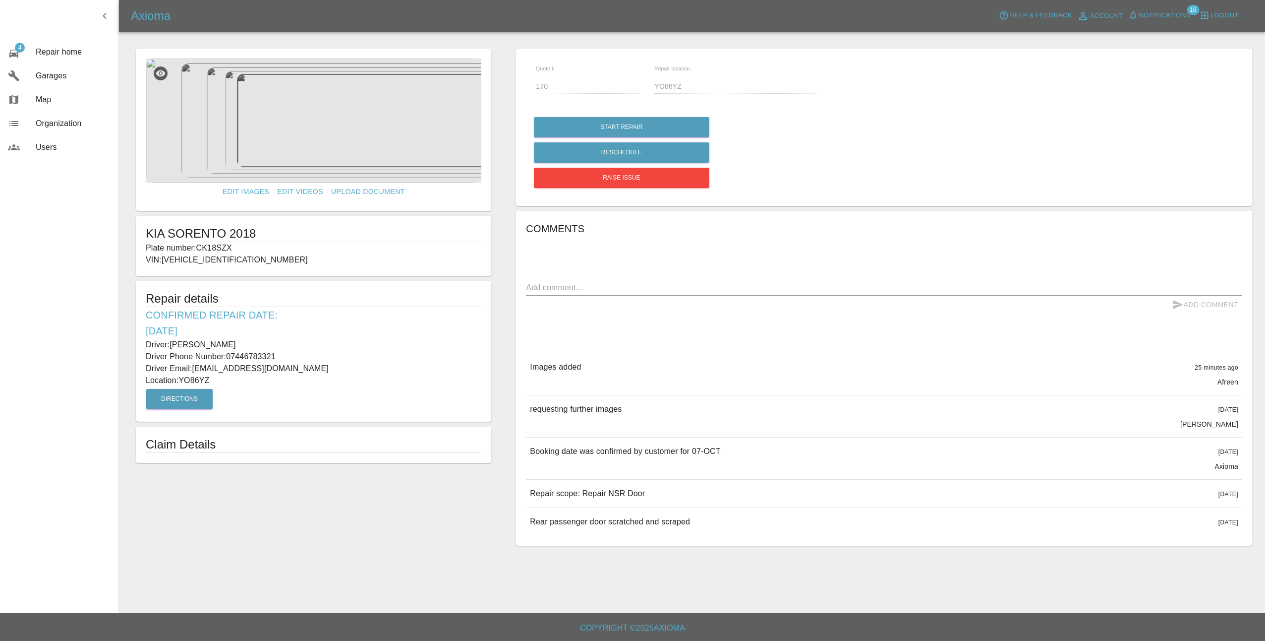
click at [311, 134] on img at bounding box center [314, 121] width 336 height 124
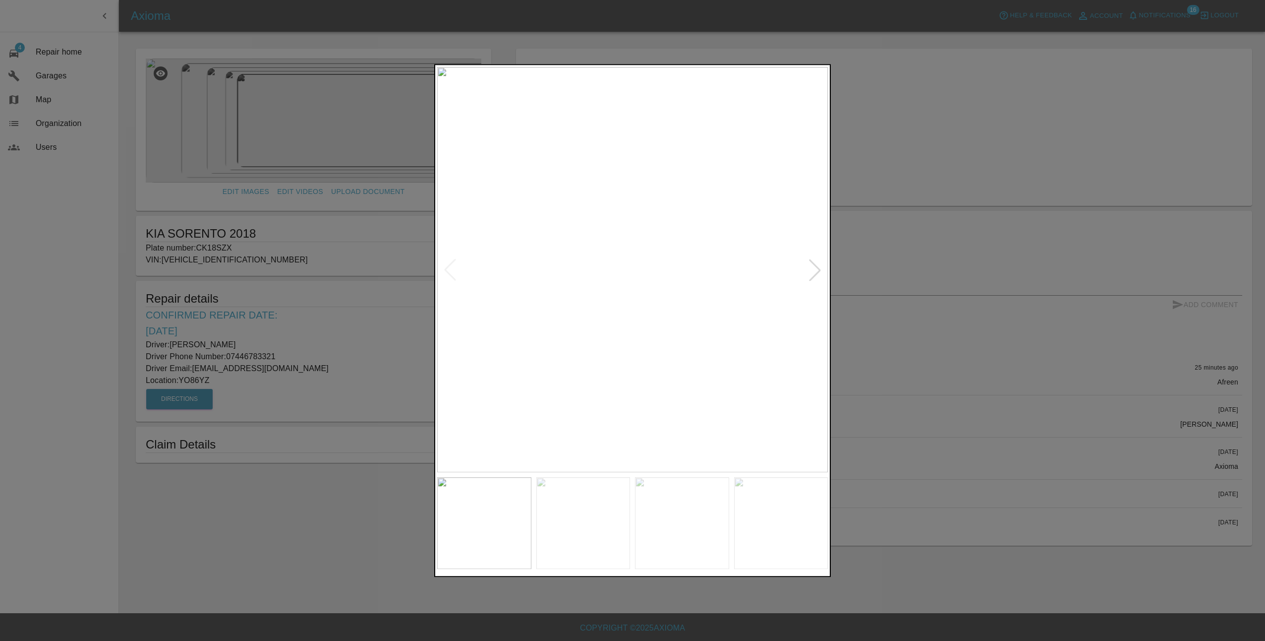
click at [826, 269] on div at bounding box center [815, 270] width 22 height 22
click at [817, 270] on div at bounding box center [815, 270] width 22 height 22
click at [775, 336] on img at bounding box center [632, 269] width 391 height 405
click at [864, 329] on div at bounding box center [632, 320] width 1265 height 641
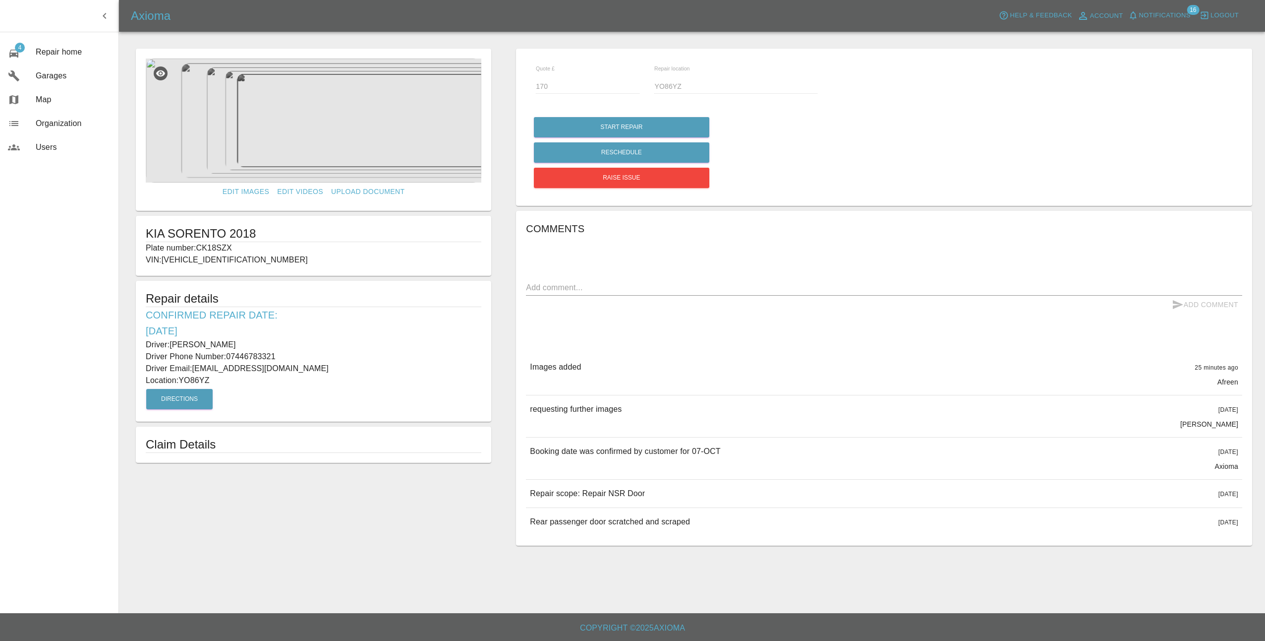
click at [351, 133] on img at bounding box center [314, 121] width 336 height 124
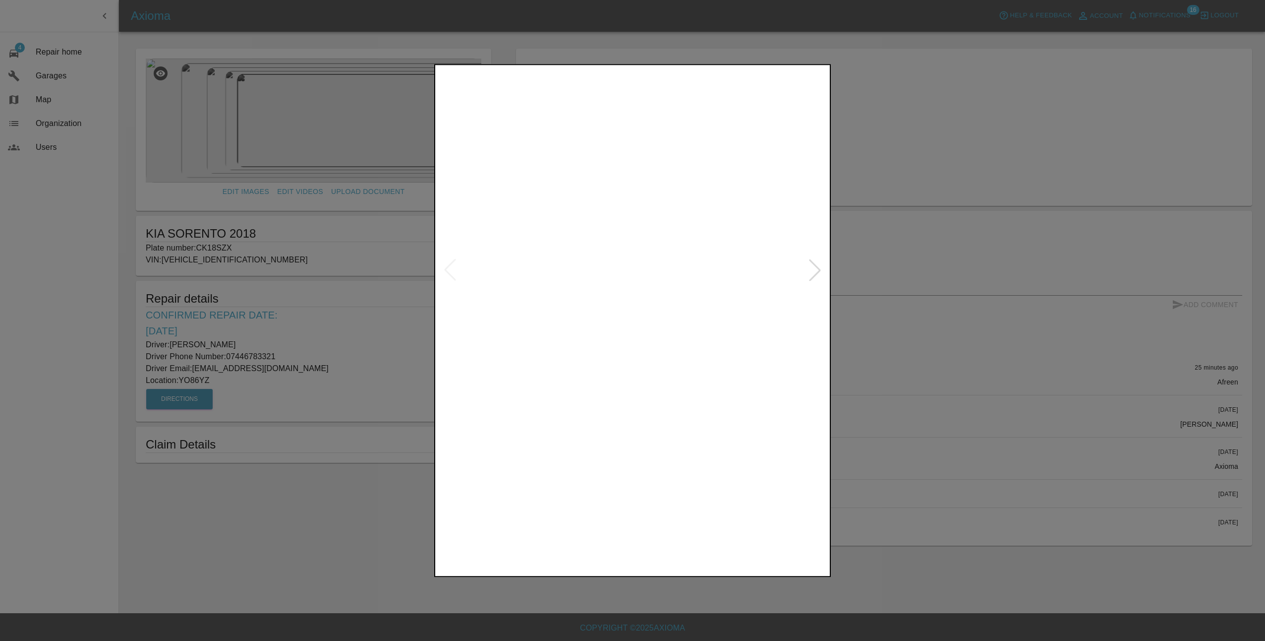
click at [815, 269] on div at bounding box center [815, 270] width 22 height 22
click at [822, 268] on div at bounding box center [815, 270] width 22 height 22
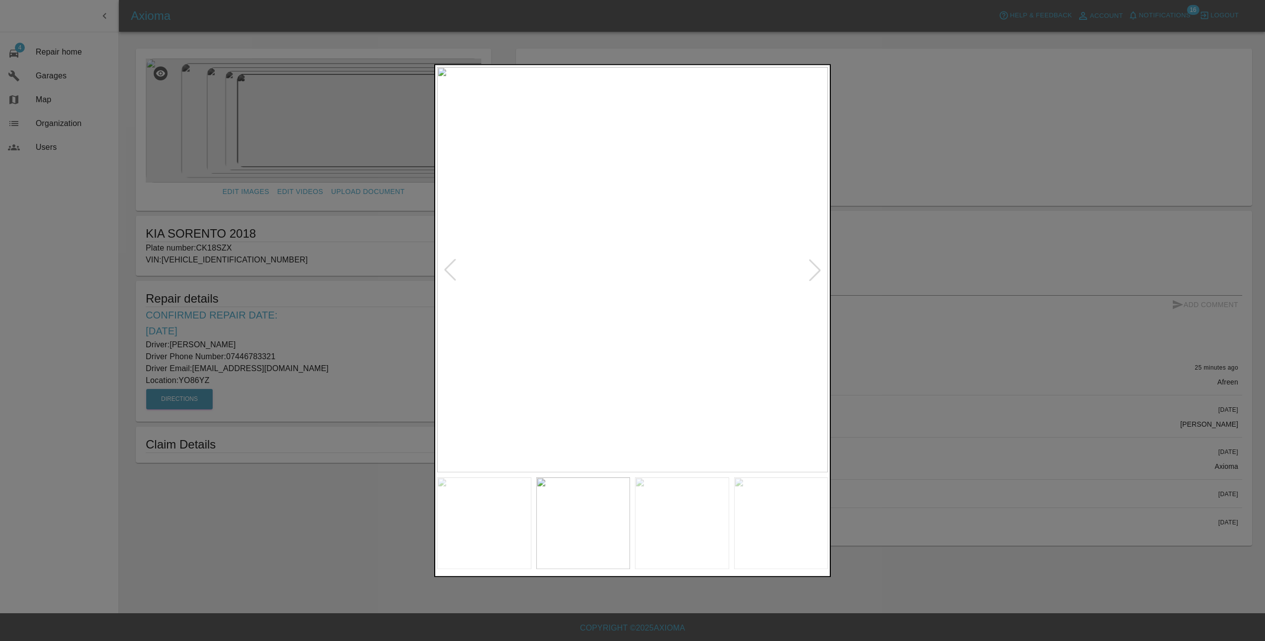
click at [919, 321] on div at bounding box center [632, 320] width 1265 height 641
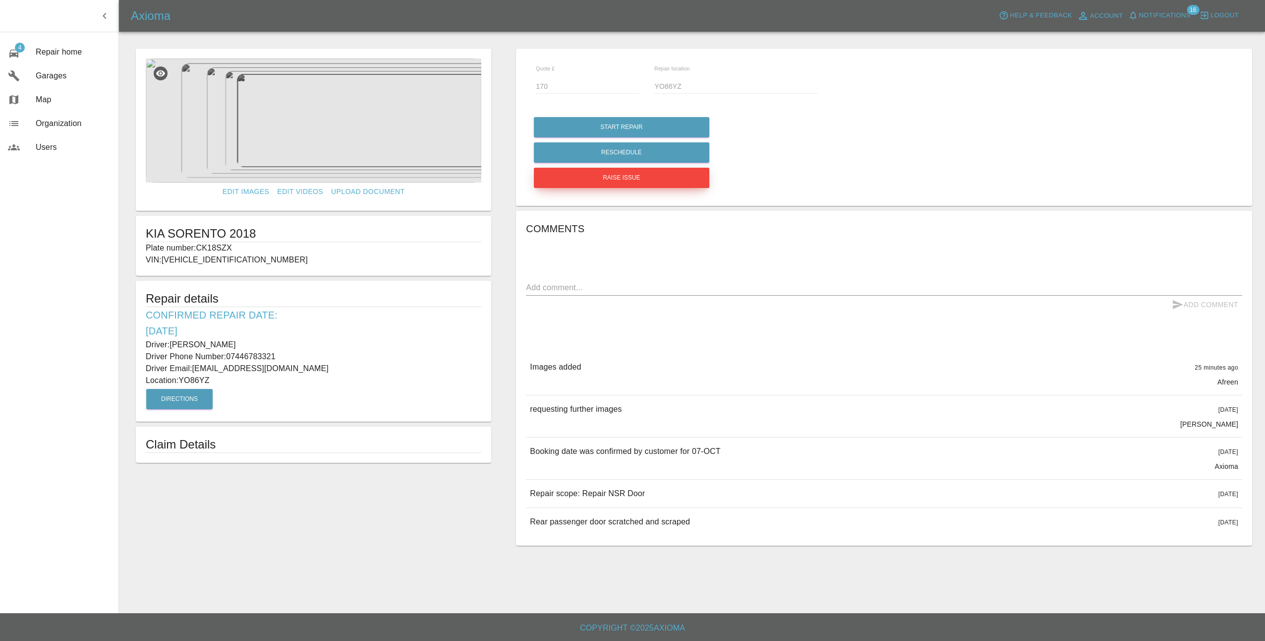
click at [627, 180] on button "Raise issue" at bounding box center [622, 178] width 176 height 20
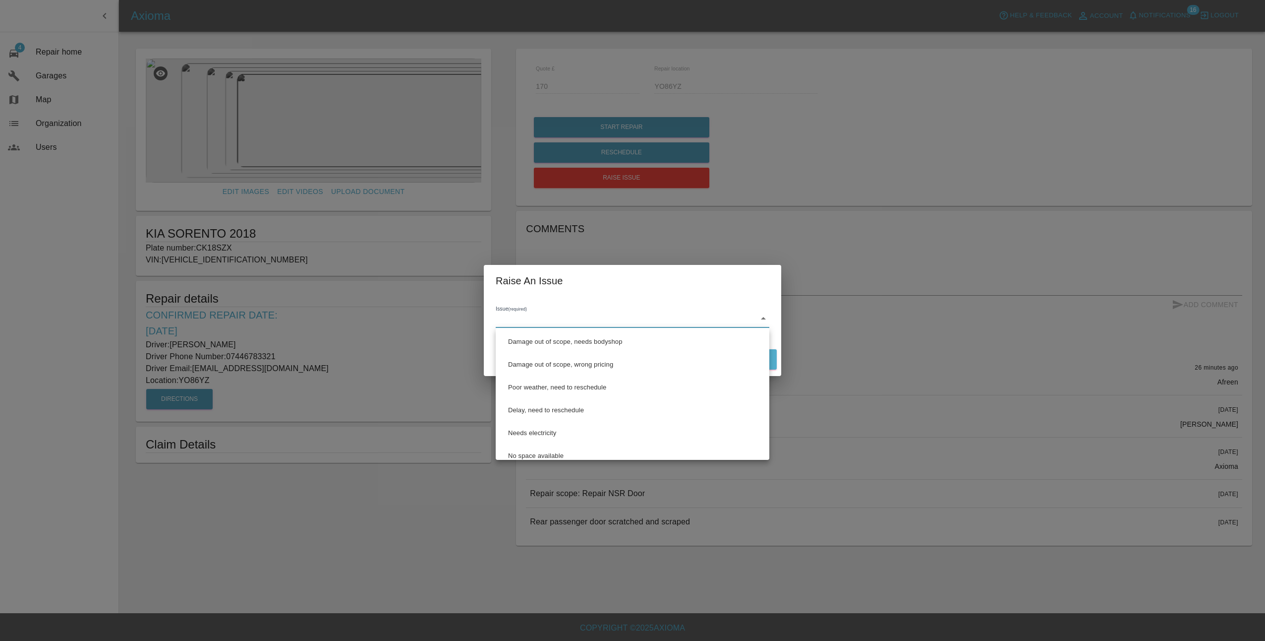
click at [601, 315] on body "Axioma Help & Feedback Account Notifications 16 Logout 4 Repair home Garages Ma…" at bounding box center [632, 320] width 1265 height 641
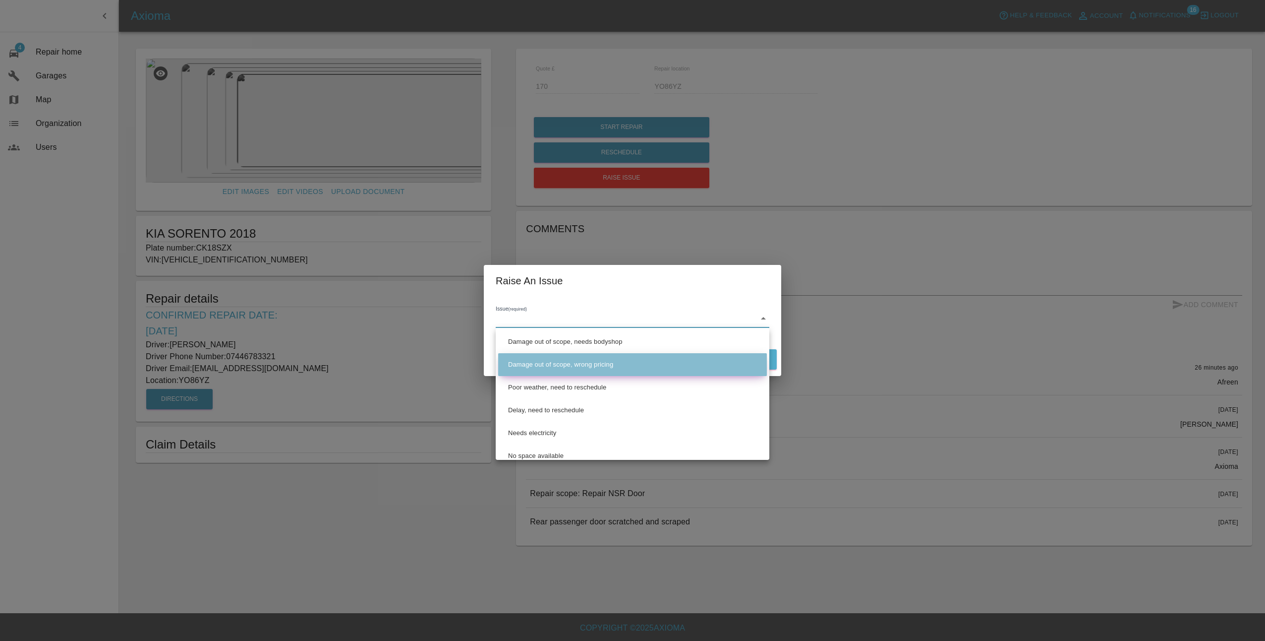
click at [637, 360] on li "Damage out of scope, wrong pricing" at bounding box center [632, 364] width 269 height 23
type input "Damage out of scope, wrong pricing"
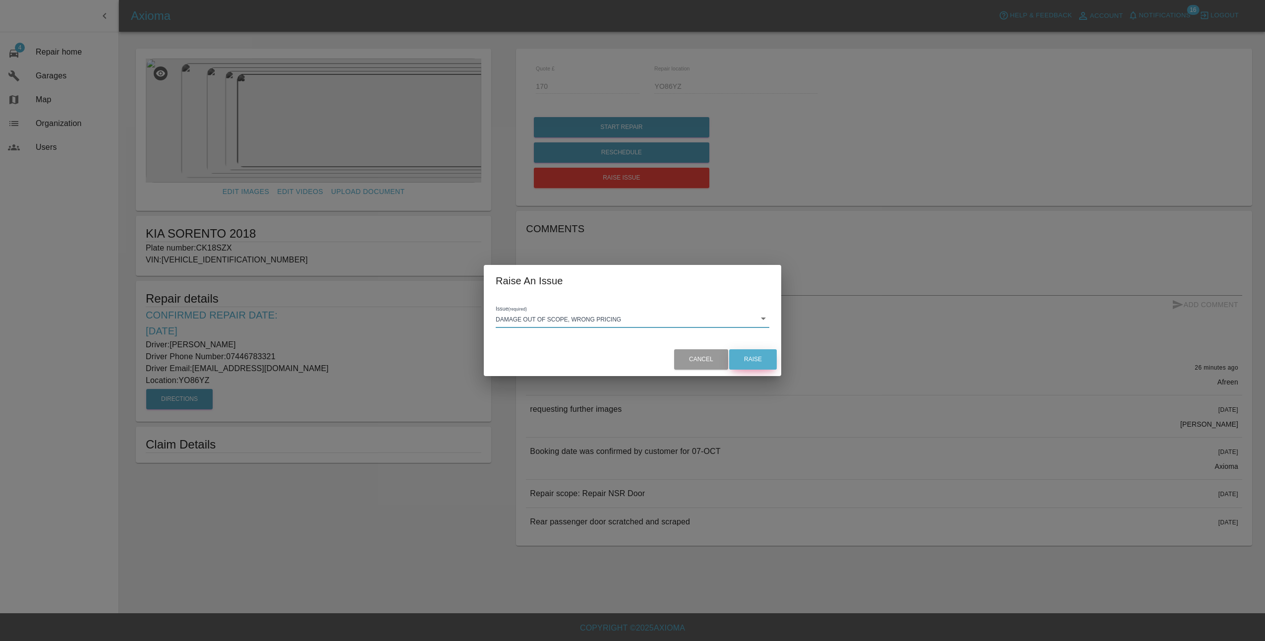
click at [765, 356] on button "Raise" at bounding box center [753, 359] width 48 height 20
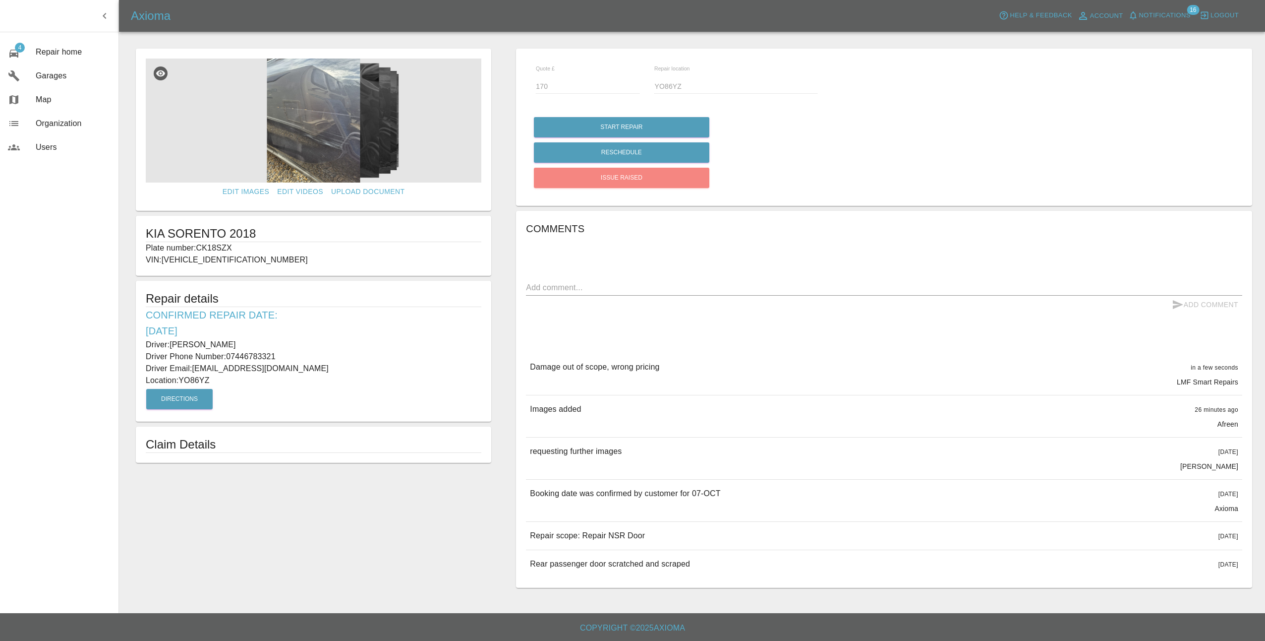
click at [300, 129] on img at bounding box center [314, 121] width 336 height 124
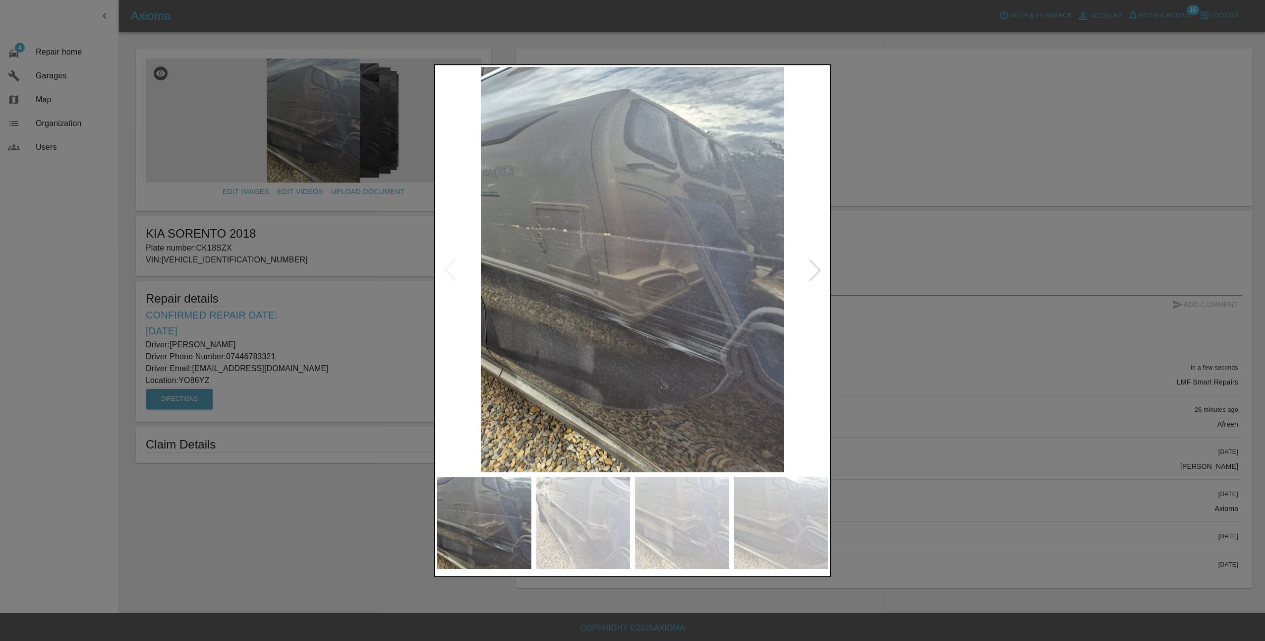
click at [817, 263] on div at bounding box center [815, 270] width 22 height 22
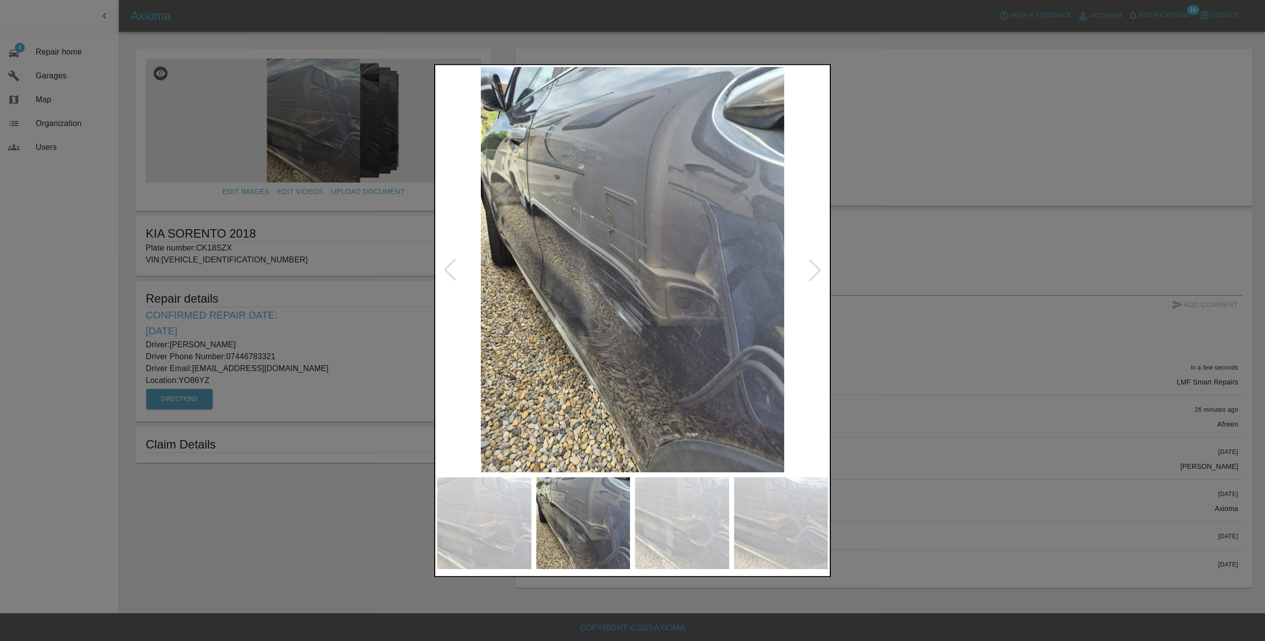
click at [817, 273] on div at bounding box center [815, 270] width 22 height 22
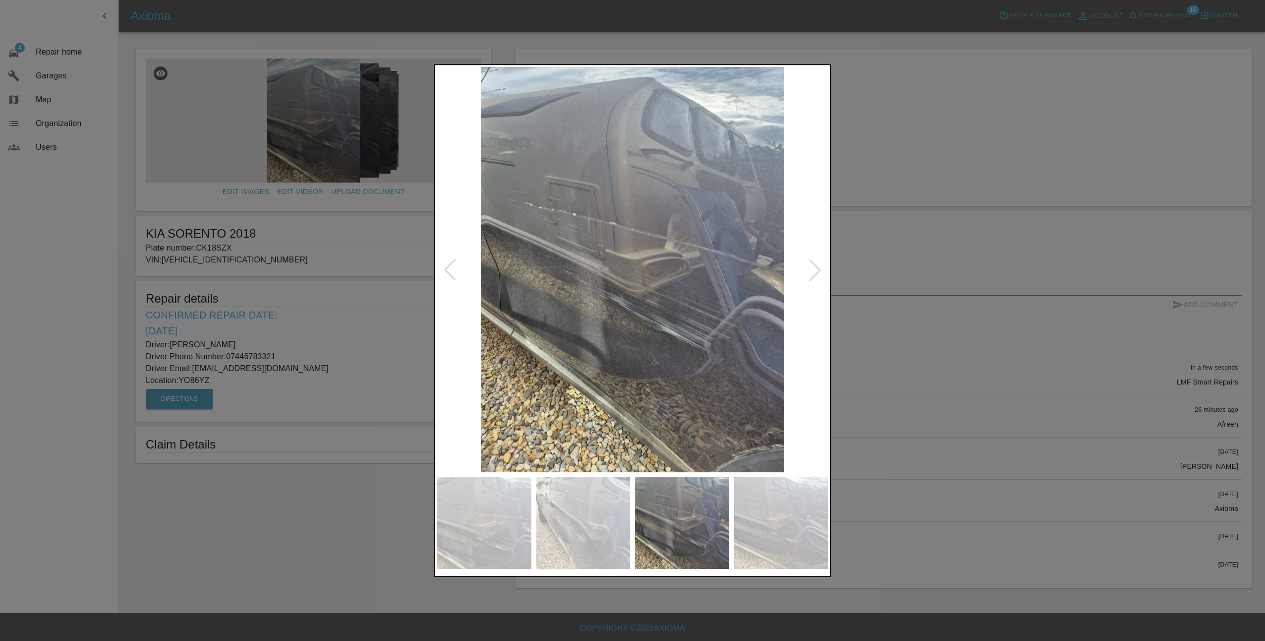
click at [817, 273] on div at bounding box center [815, 270] width 22 height 22
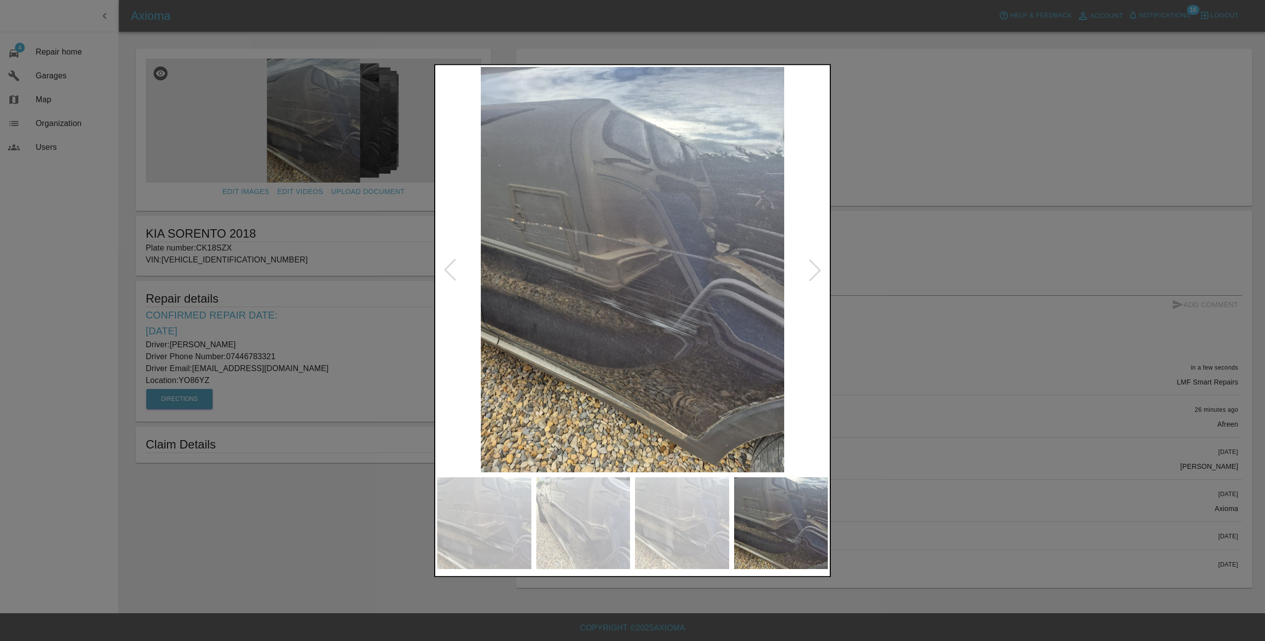
click at [817, 273] on div at bounding box center [815, 270] width 22 height 22
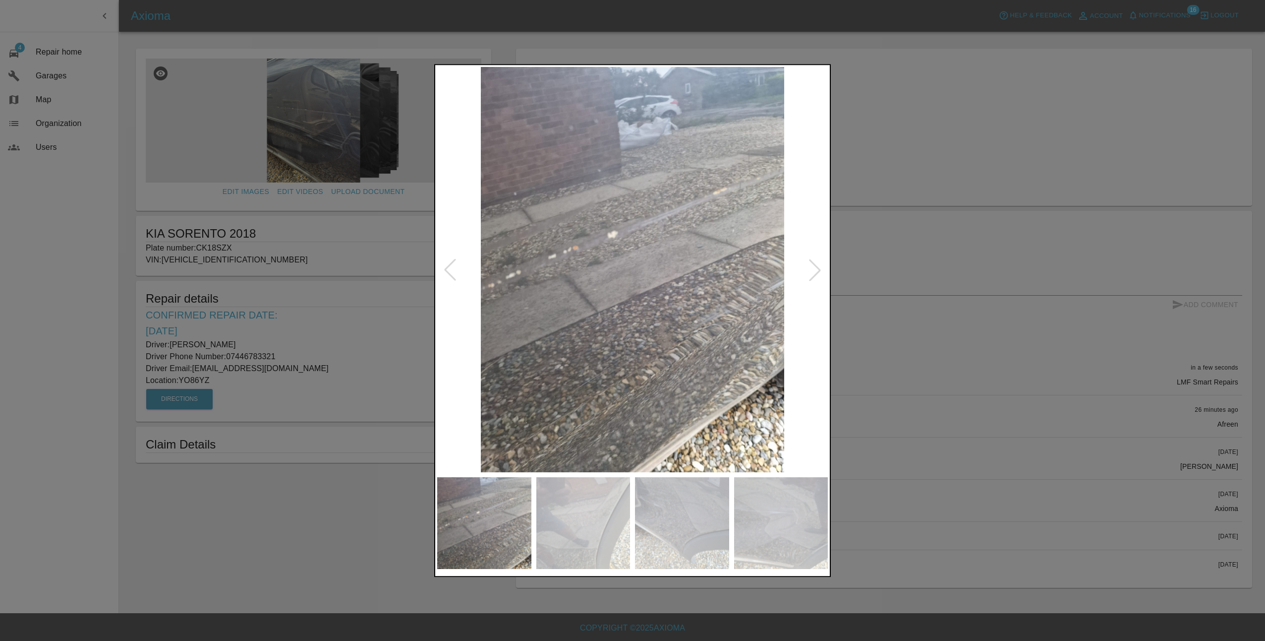
click at [817, 273] on div at bounding box center [815, 270] width 22 height 22
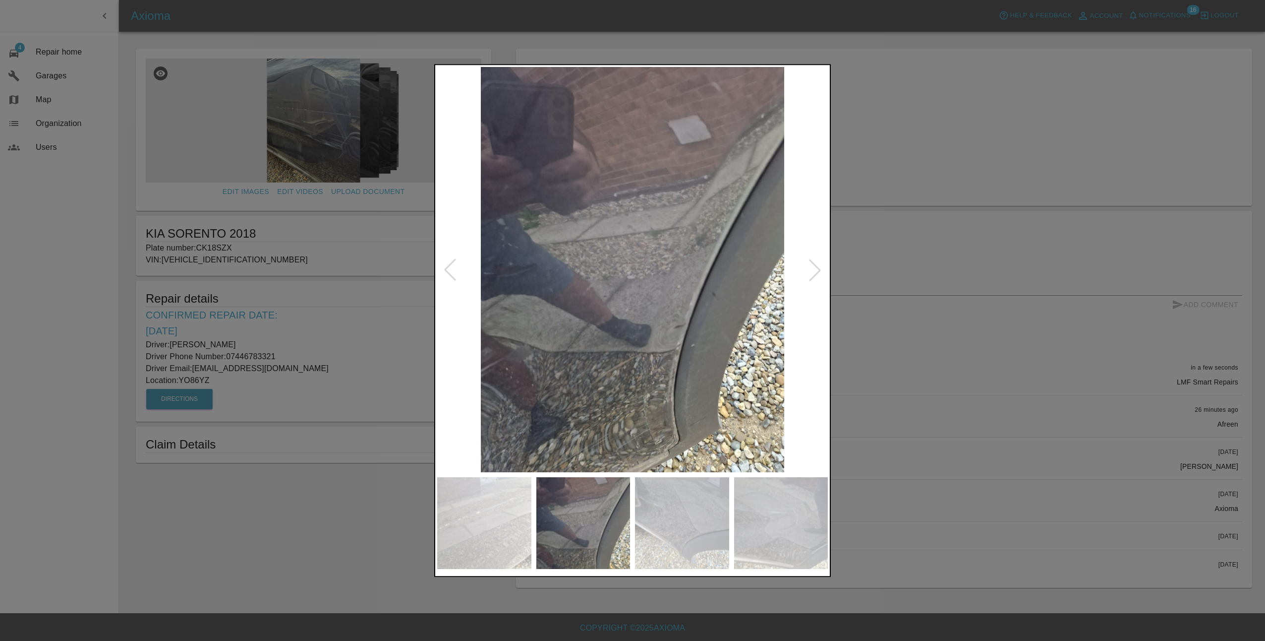
click at [945, 394] on div at bounding box center [632, 320] width 1265 height 641
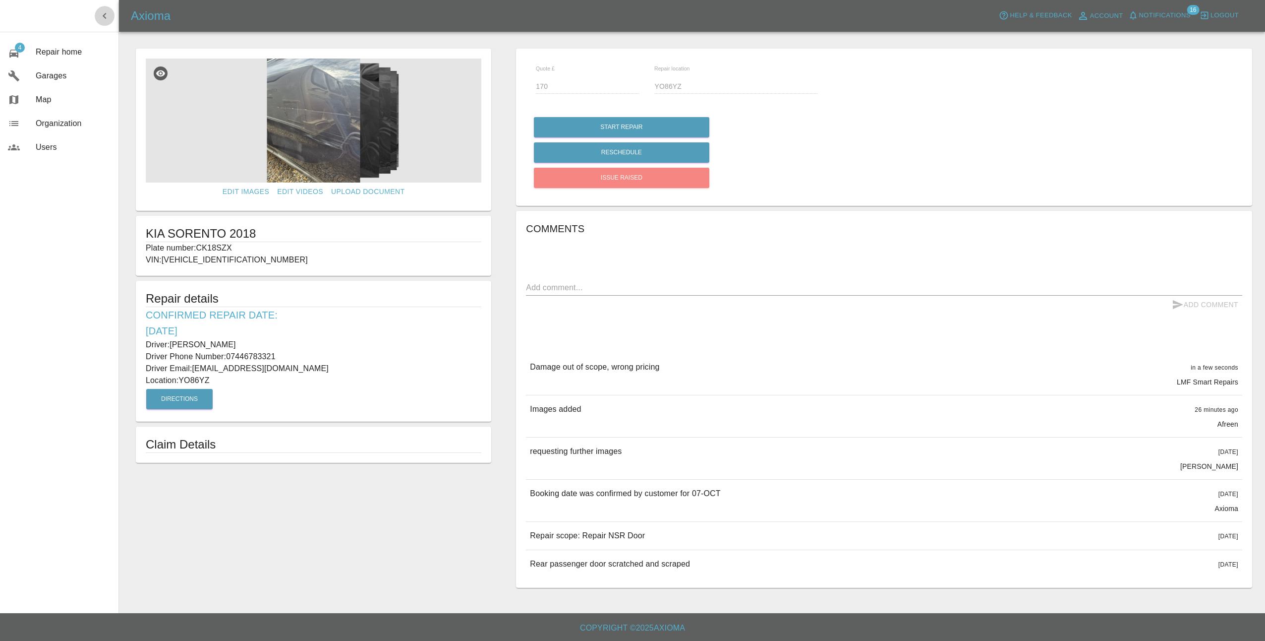
click at [98, 15] on button "button" at bounding box center [105, 16] width 20 height 20
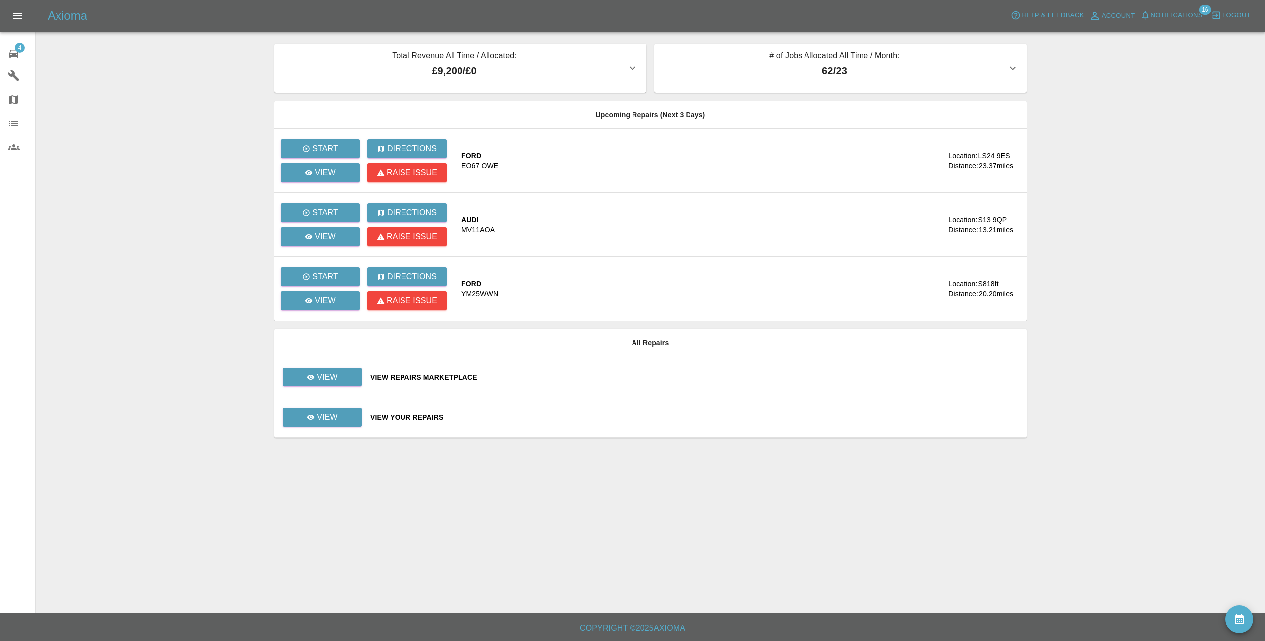
click at [1187, 5] on div "Axioma Help & Feedback Account Notifications 16 Logout" at bounding box center [632, 16] width 1265 height 32
click at [1186, 17] on span "Notifications" at bounding box center [1177, 15] width 52 height 11
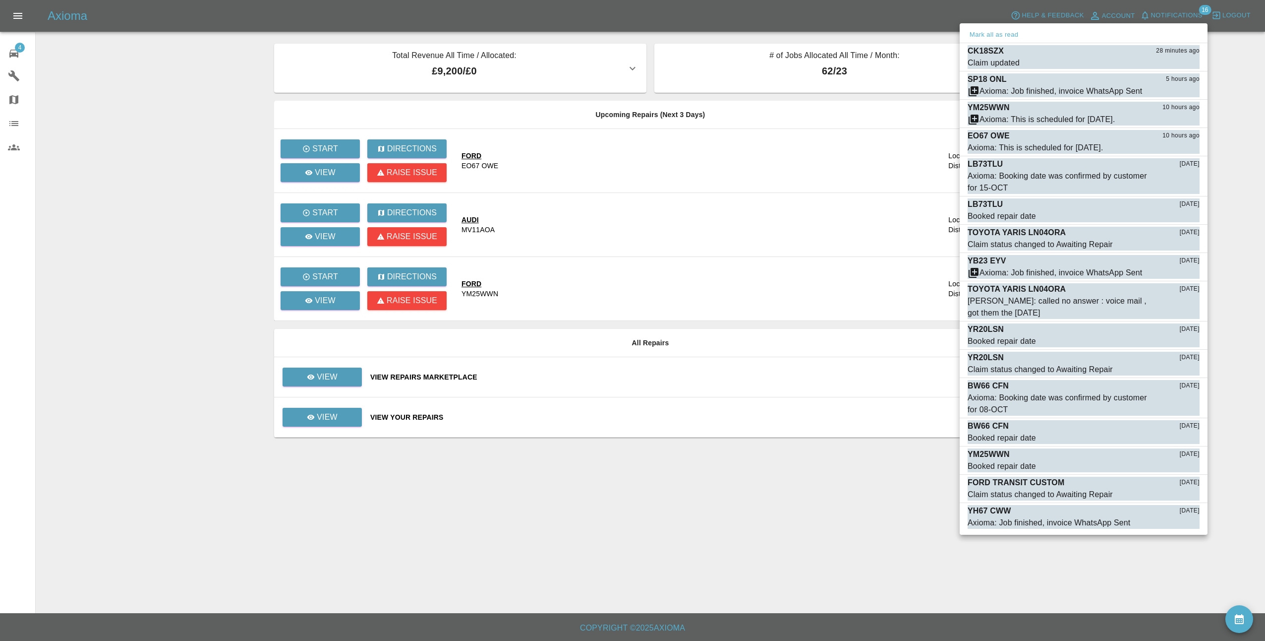
click at [1186, 17] on div at bounding box center [632, 320] width 1265 height 641
